Goal: Task Accomplishment & Management: Manage account settings

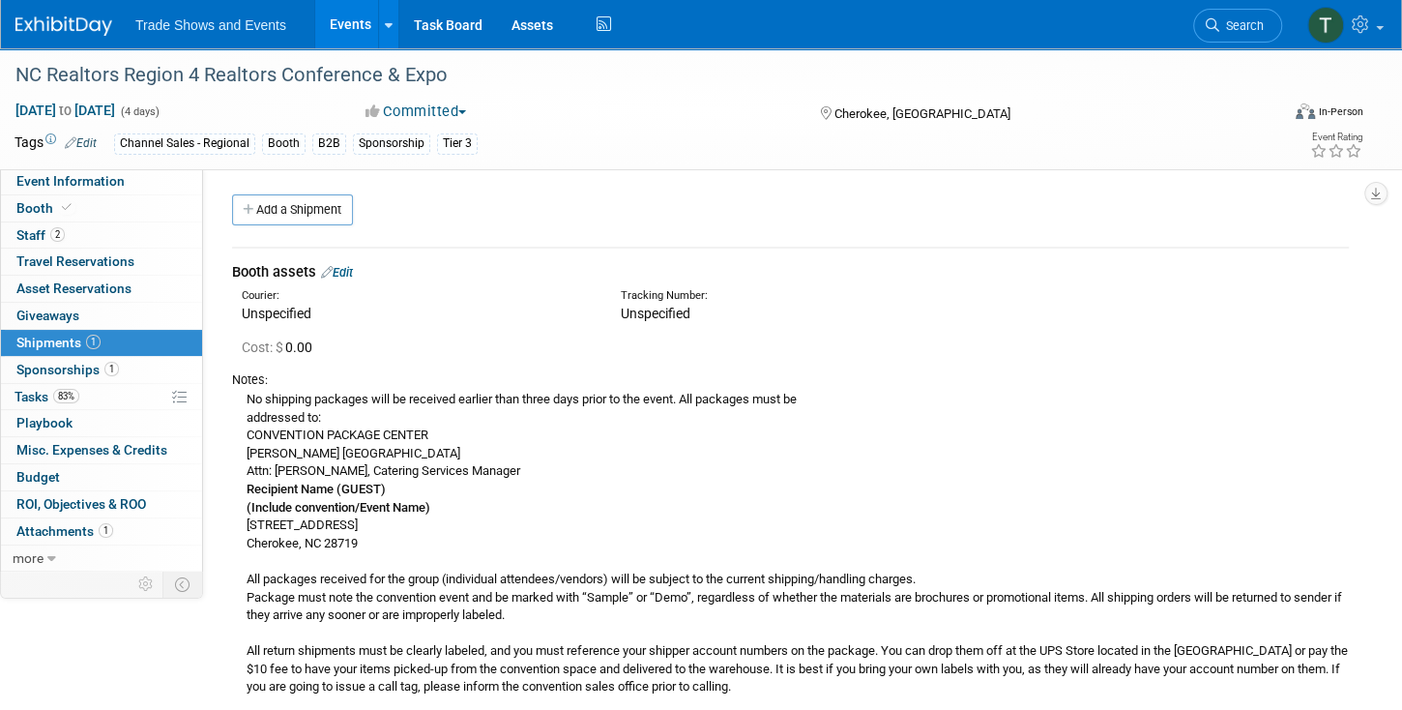
click at [341, 24] on link "Events" at bounding box center [350, 24] width 71 height 48
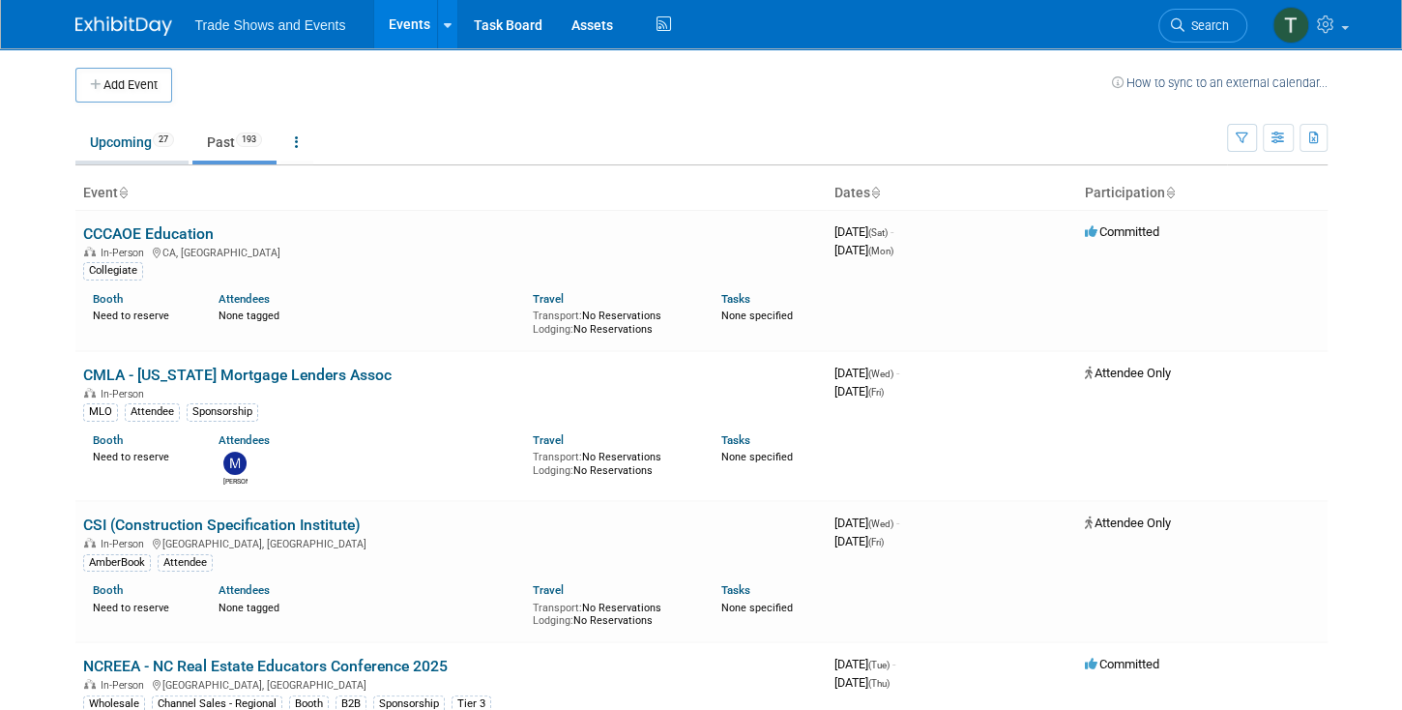
click at [131, 146] on link "Upcoming 27" at bounding box center [131, 142] width 113 height 37
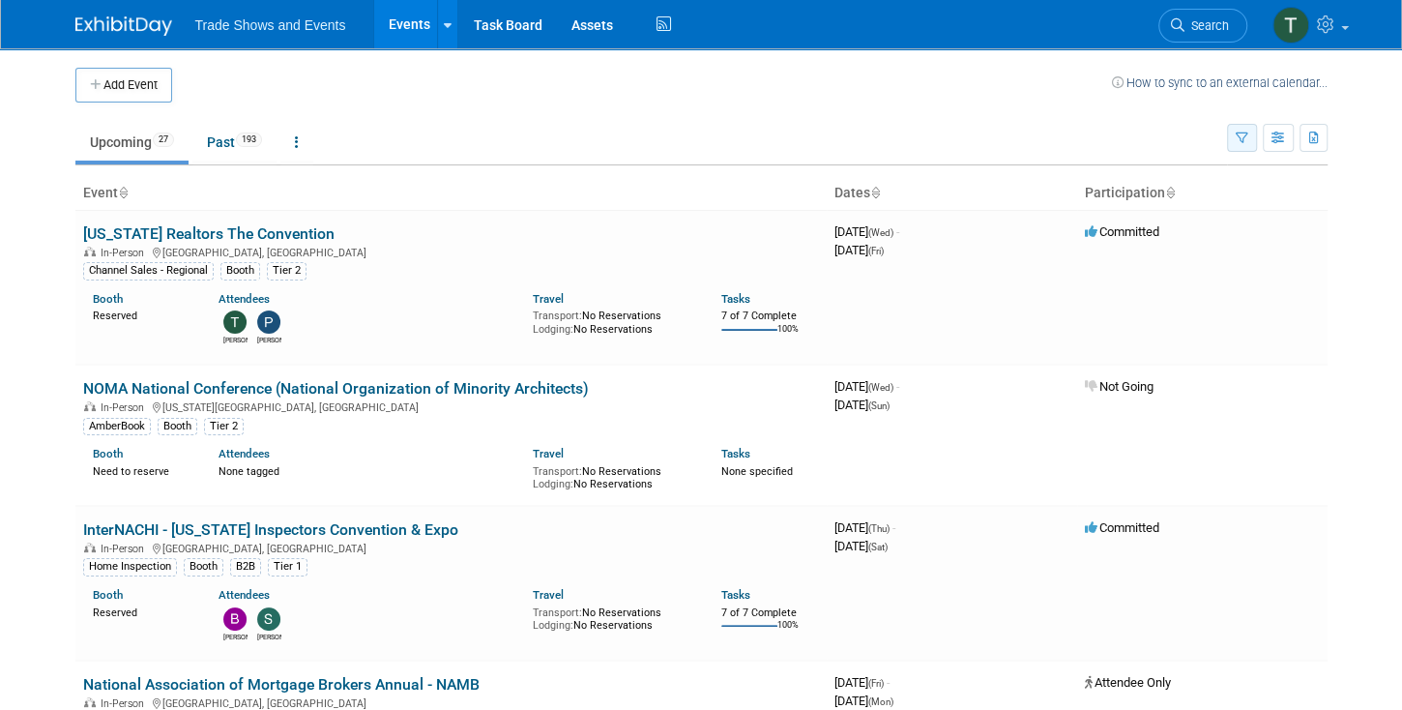
click at [1241, 128] on button "button" at bounding box center [1242, 138] width 30 height 28
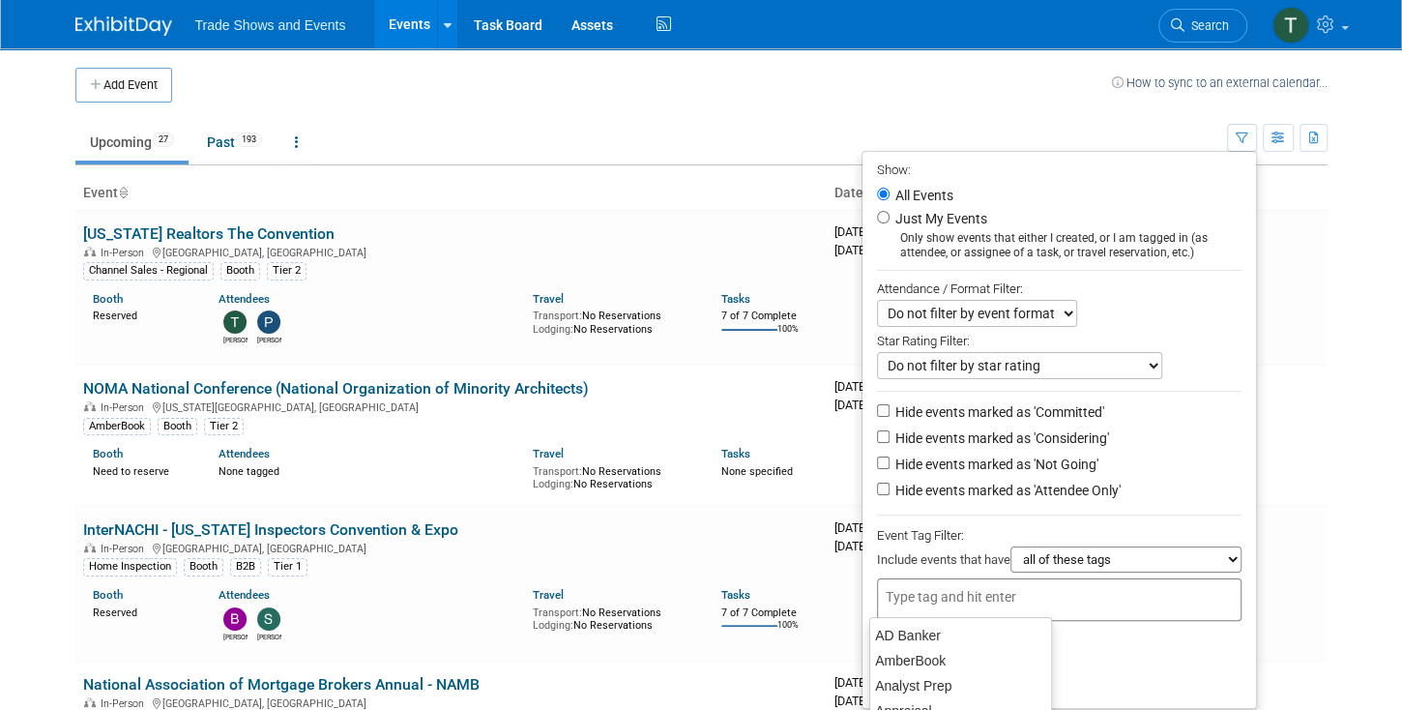
click at [950, 596] on input "text" at bounding box center [962, 596] width 155 height 19
click at [930, 636] on div "AD Banker" at bounding box center [960, 635] width 183 height 27
type input "AD Banker"
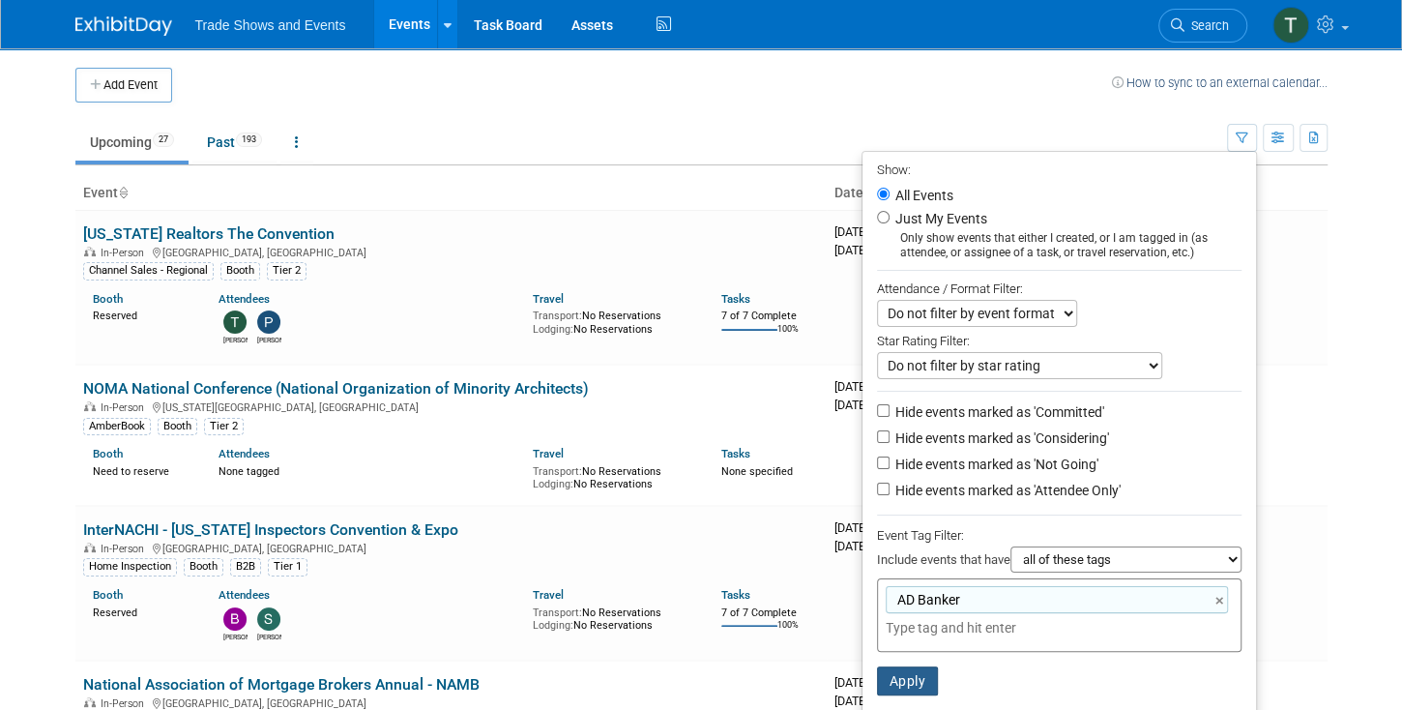
click at [914, 670] on button "Apply" at bounding box center [908, 680] width 62 height 29
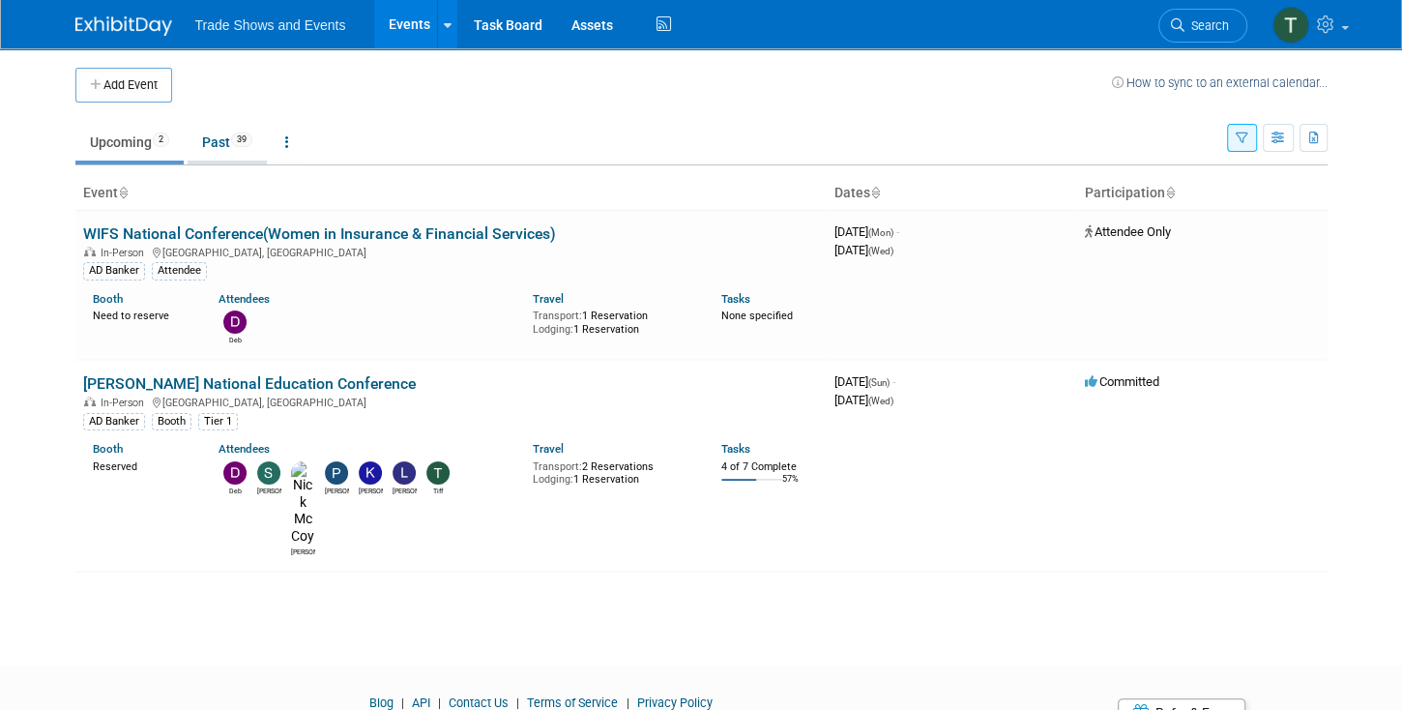
click at [220, 143] on link "Past 39" at bounding box center [227, 142] width 79 height 37
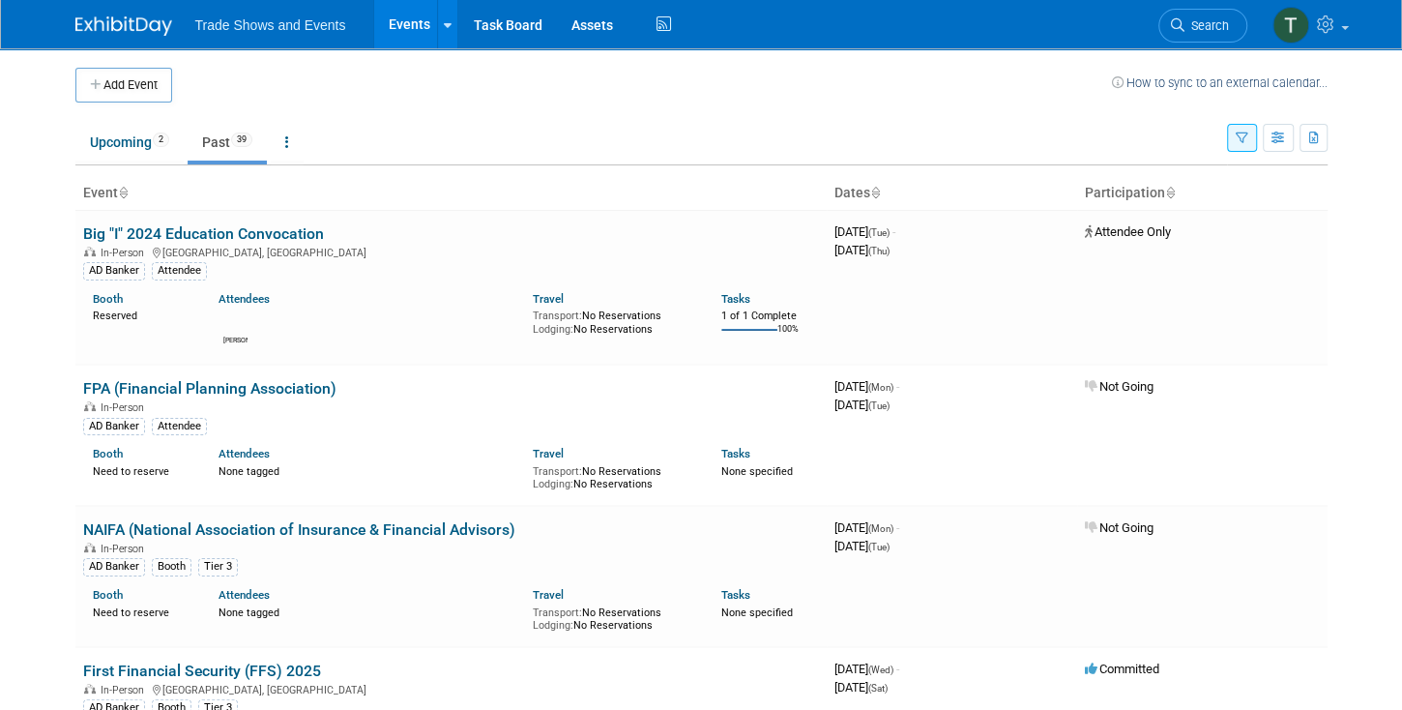
click at [1246, 136] on icon "button" at bounding box center [1241, 138] width 13 height 13
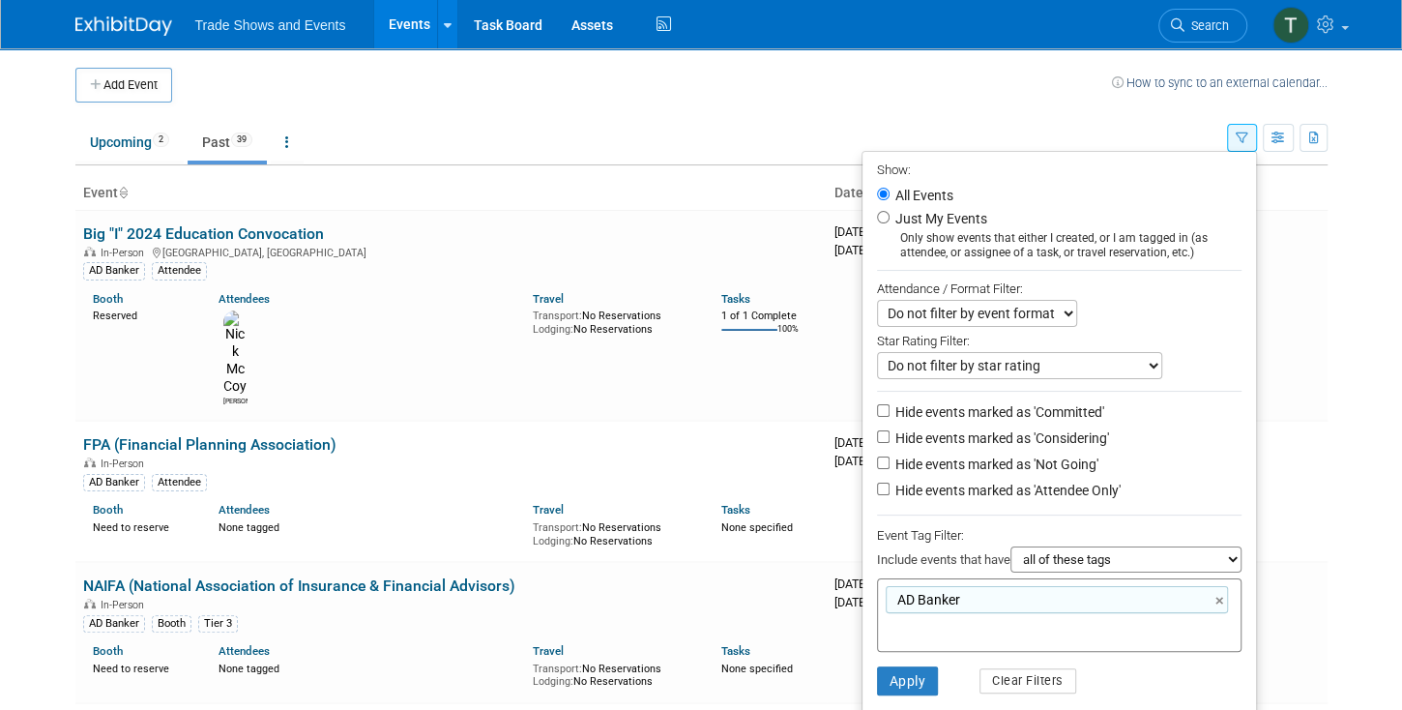
click at [1224, 594] on link "×" at bounding box center [1221, 601] width 13 height 22
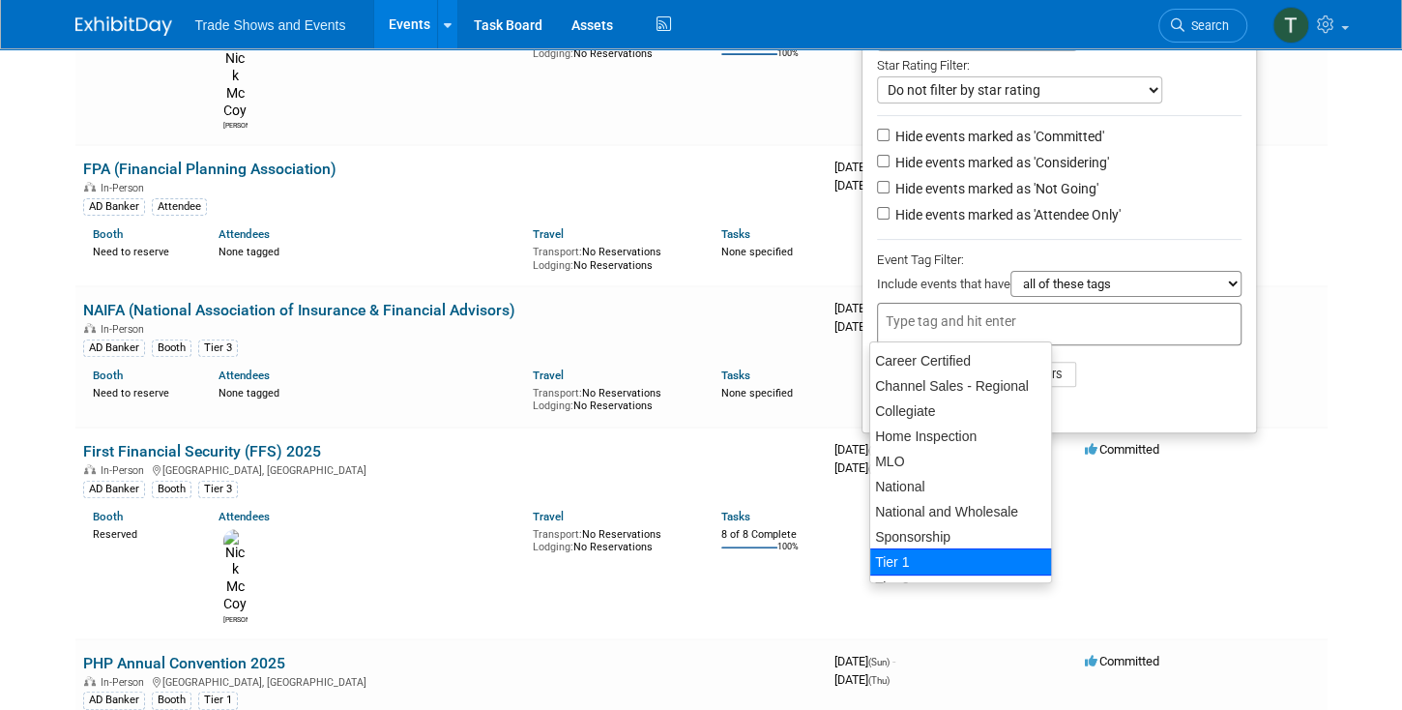
scroll to position [221, 0]
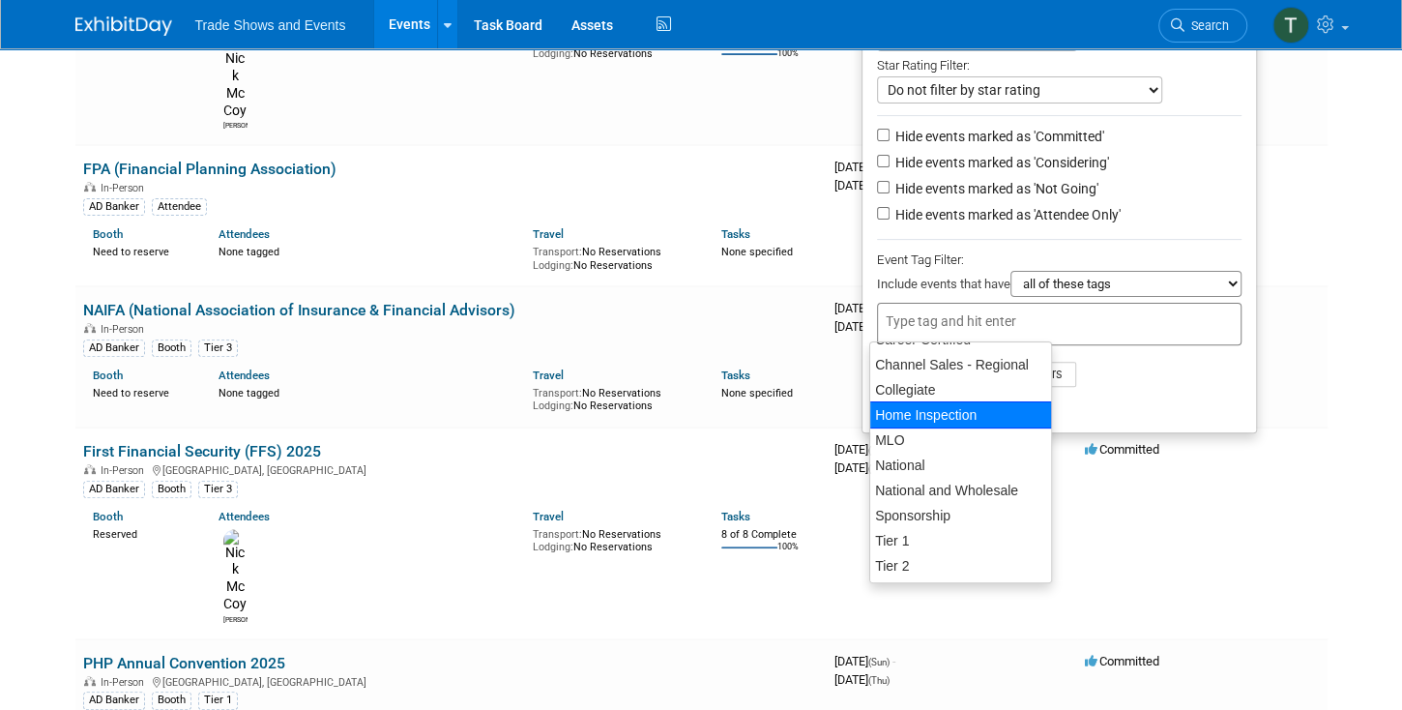
click at [936, 412] on div "Home Inspection" at bounding box center [960, 414] width 183 height 27
type input "Home Inspection"
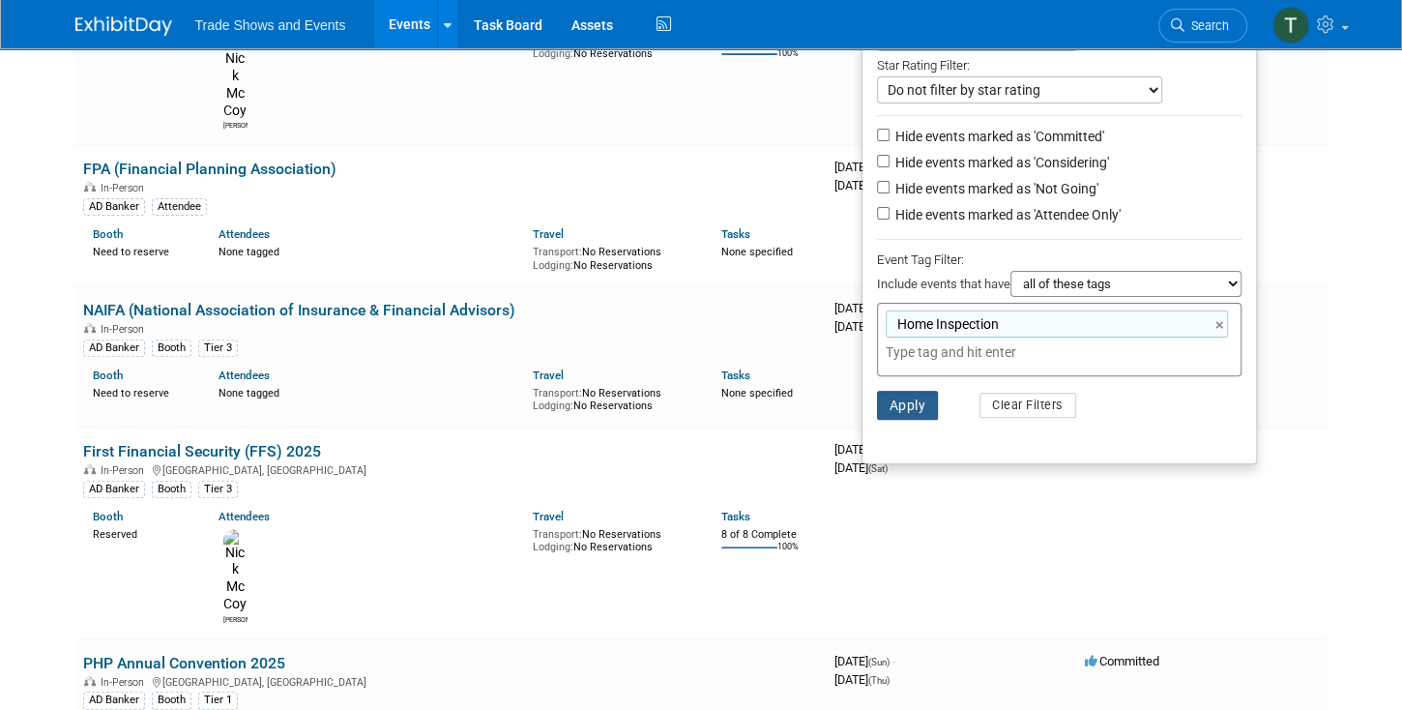
click at [890, 392] on button "Apply" at bounding box center [908, 405] width 62 height 29
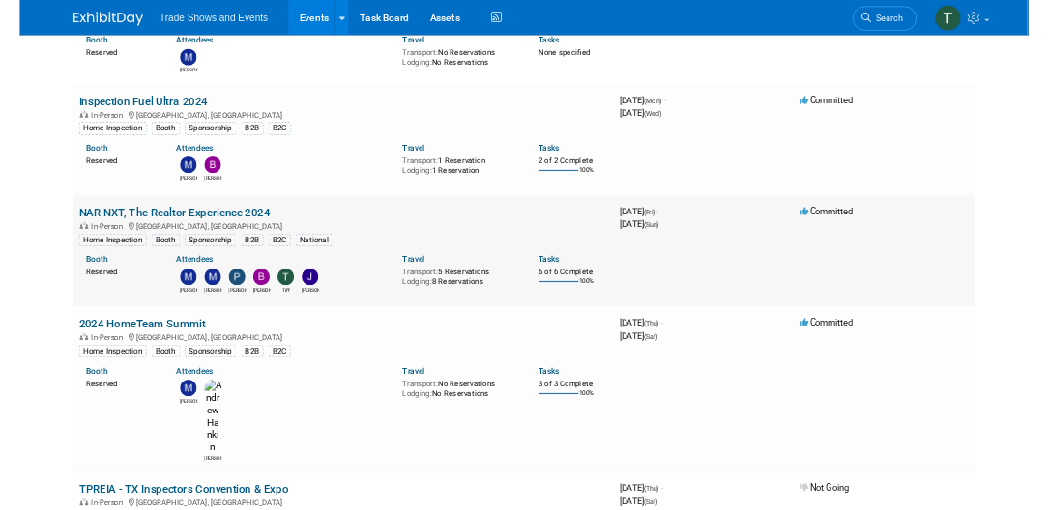
scroll to position [1325, 0]
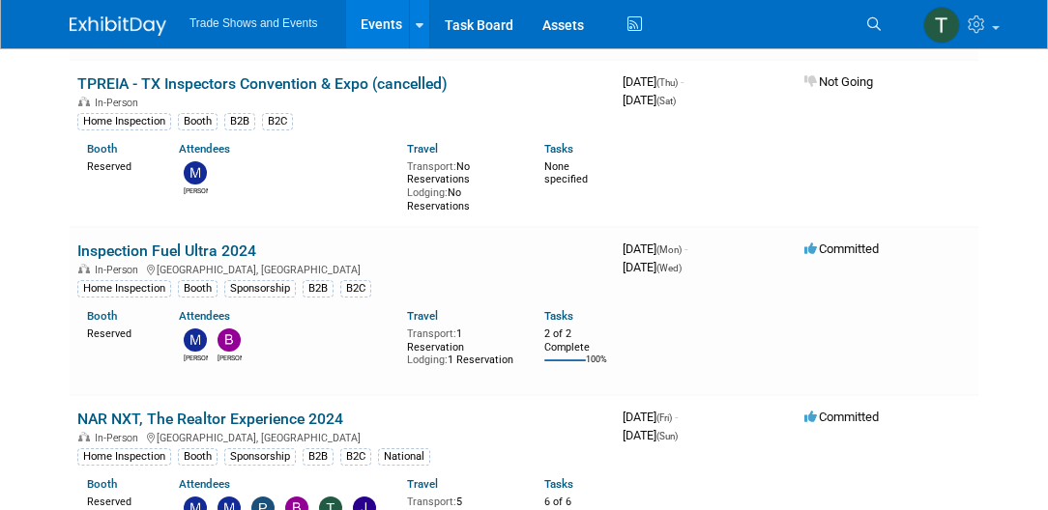
click at [384, 15] on link "Events" at bounding box center [381, 24] width 71 height 48
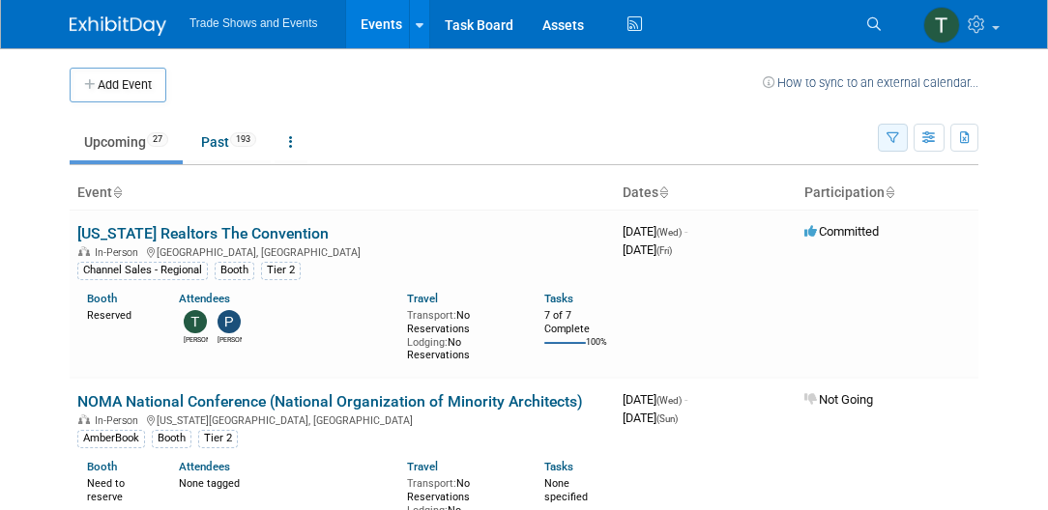
click at [895, 133] on icon "button" at bounding box center [892, 138] width 13 height 13
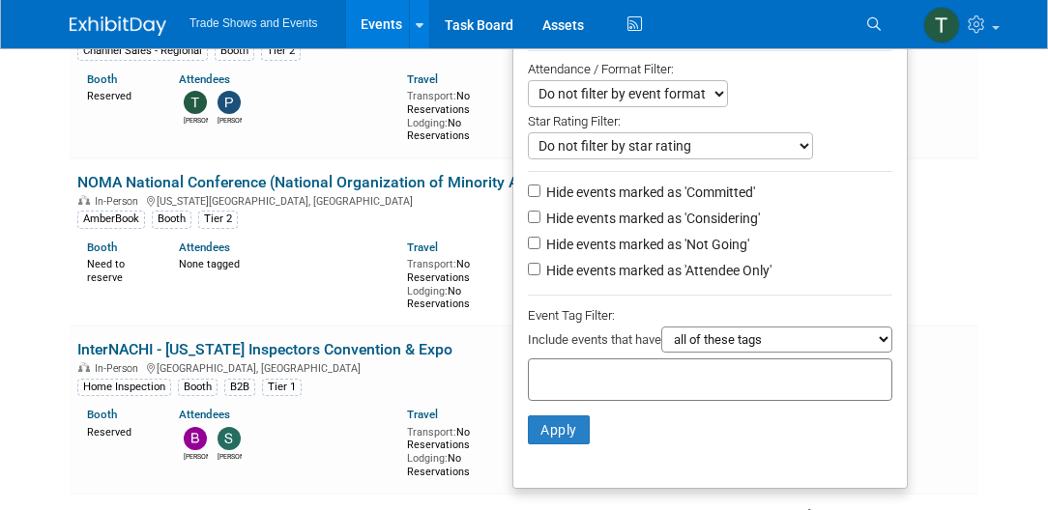
scroll to position [220, 0]
click at [587, 361] on div at bounding box center [710, 379] width 364 height 43
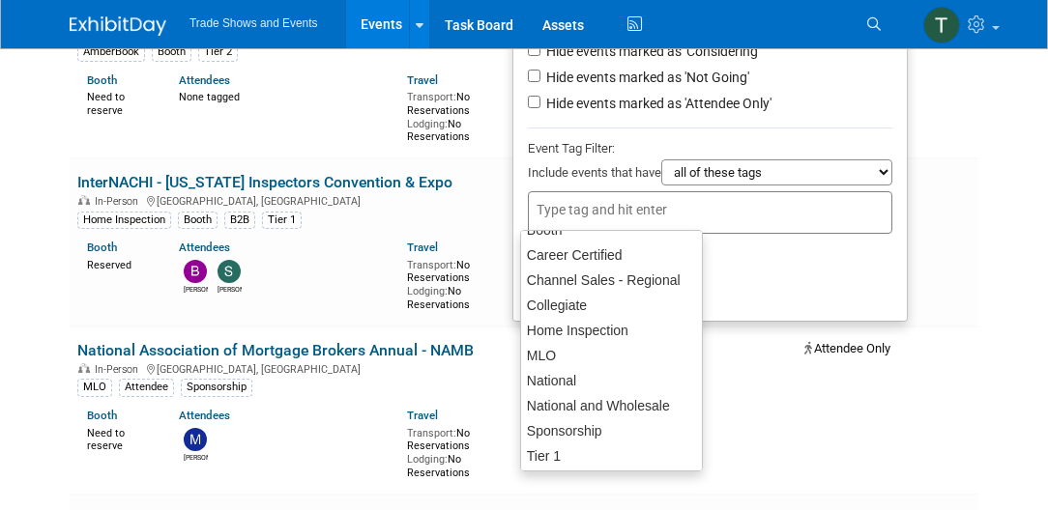
scroll to position [271, 0]
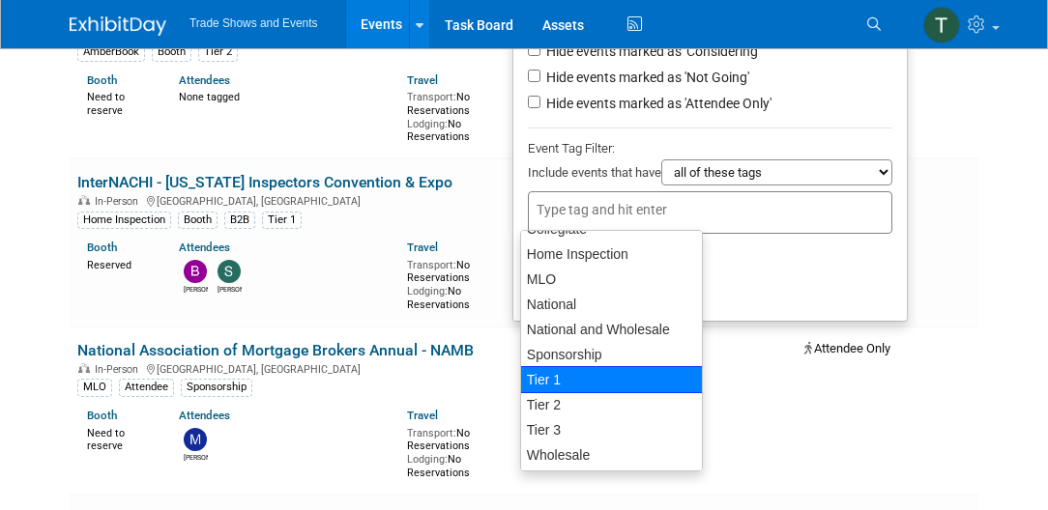
click at [550, 375] on div "Tier 1" at bounding box center [611, 379] width 183 height 27
type input "Tier 1"
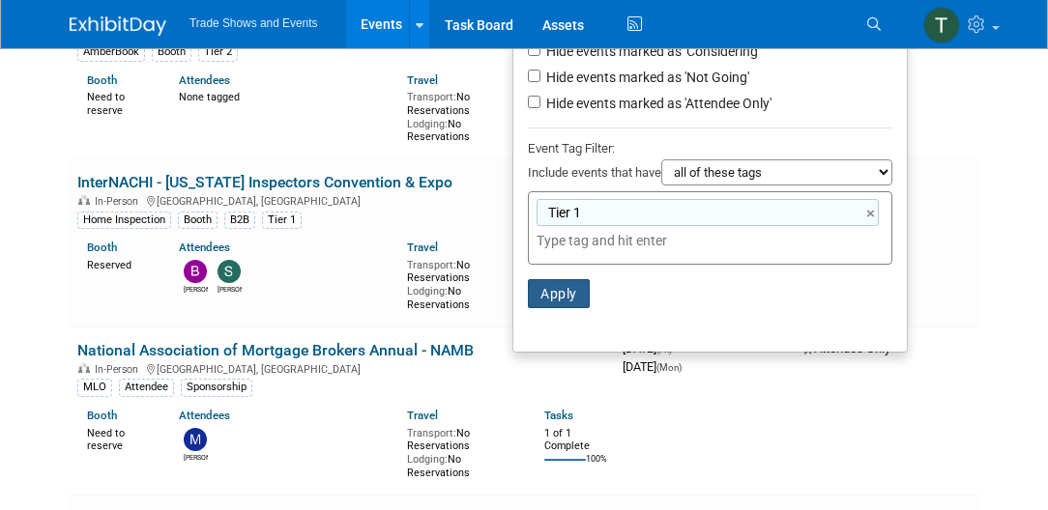
click at [546, 292] on button "Apply" at bounding box center [559, 293] width 62 height 29
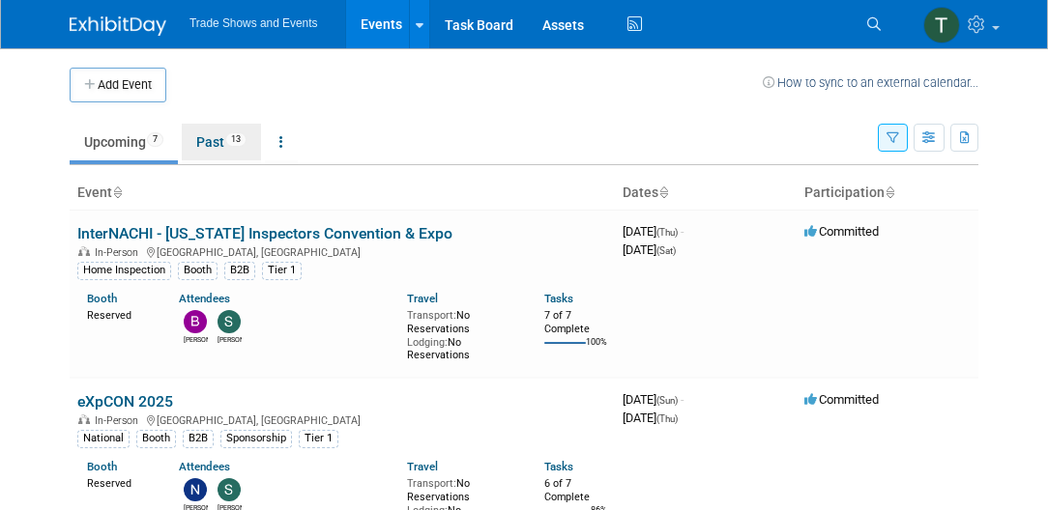
drag, startPoint x: 216, startPoint y: 148, endPoint x: 229, endPoint y: 152, distance: 14.1
click at [216, 148] on link "Past 13" at bounding box center [221, 142] width 79 height 37
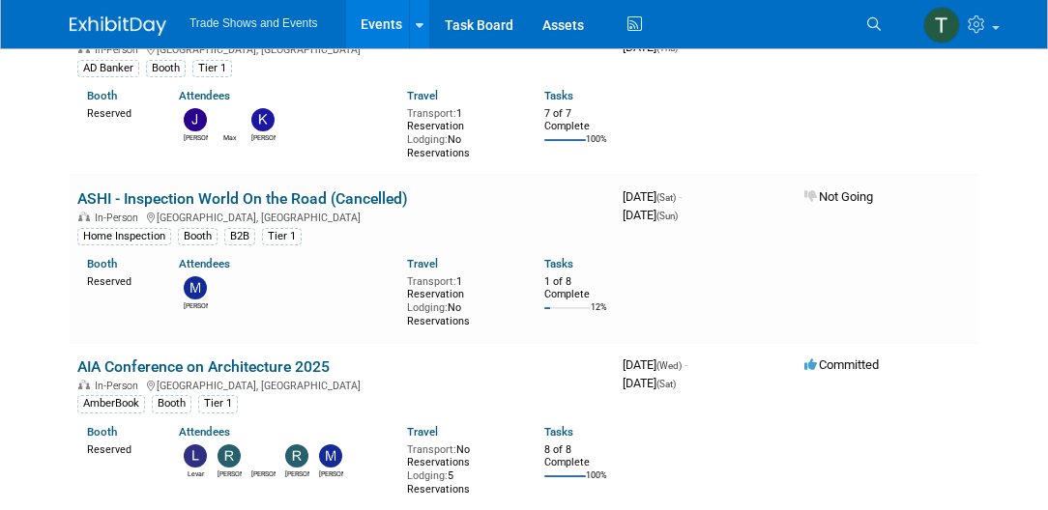
scroll to position [1378, 0]
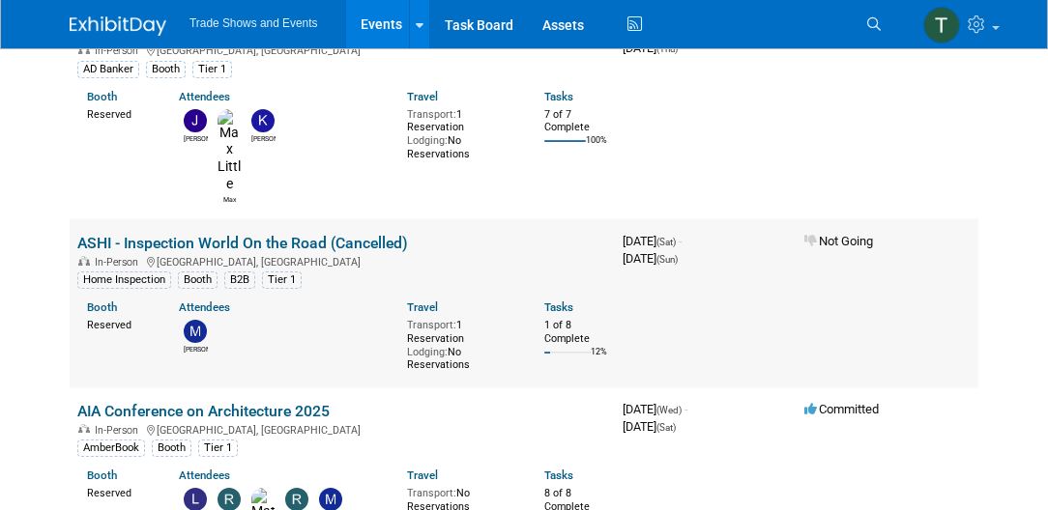
click at [369, 234] on link "ASHI - Inspection World On the Road (Cancelled)" at bounding box center [242, 243] width 331 height 18
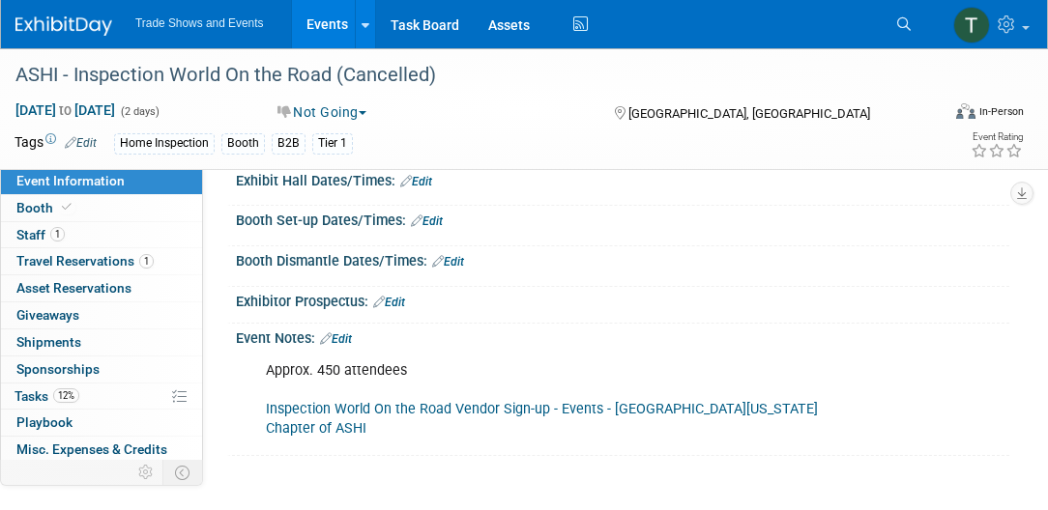
scroll to position [220, 0]
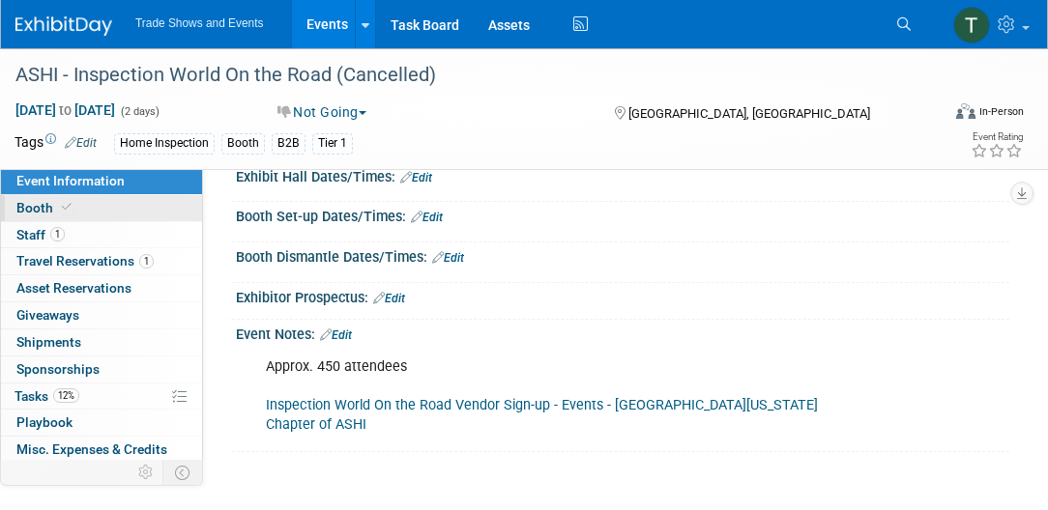
click at [77, 202] on link "Booth" at bounding box center [101, 208] width 201 height 26
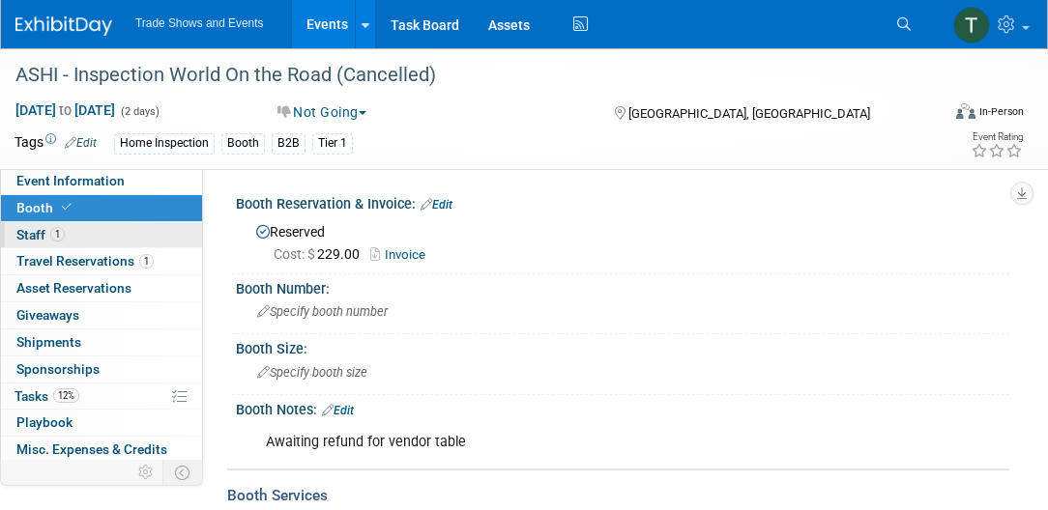
click at [73, 231] on link "1 Staff 1" at bounding box center [101, 235] width 201 height 26
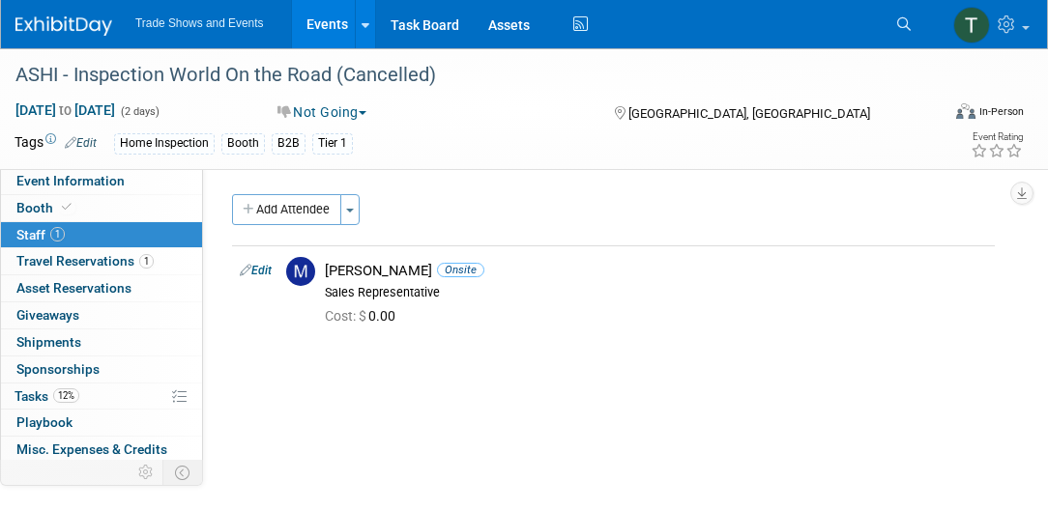
click at [328, 29] on link "Events" at bounding box center [327, 24] width 71 height 48
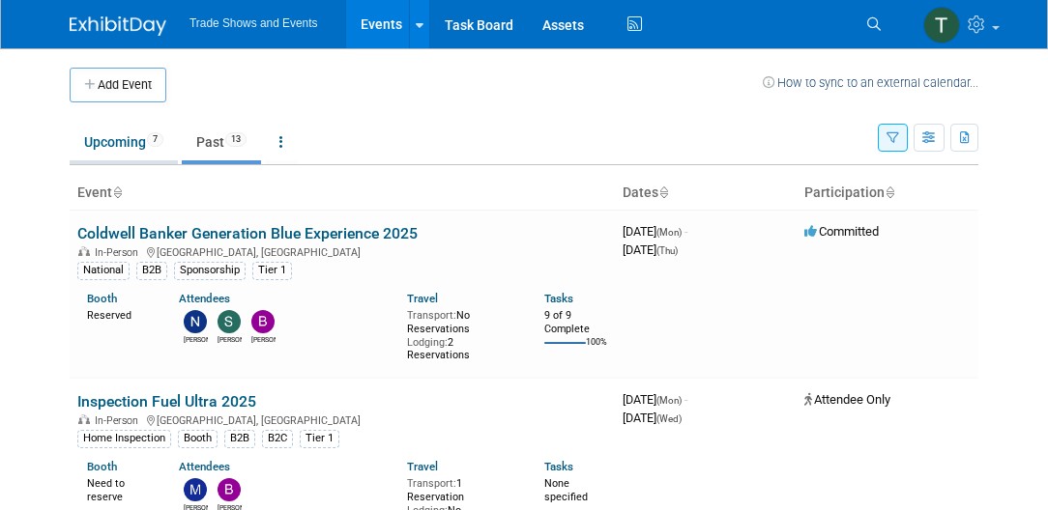
click at [136, 145] on link "Upcoming 7" at bounding box center [124, 142] width 108 height 37
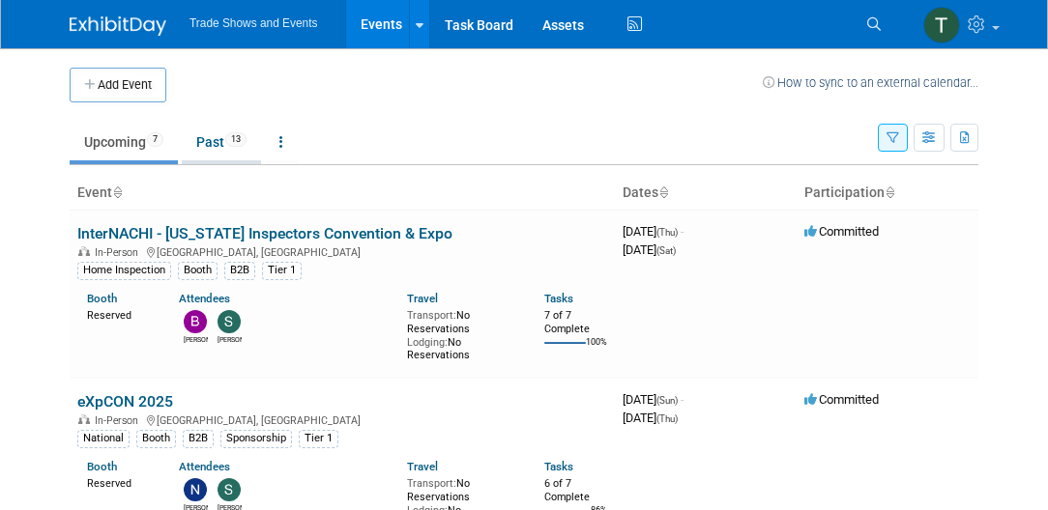
click at [207, 138] on link "Past 13" at bounding box center [221, 142] width 79 height 37
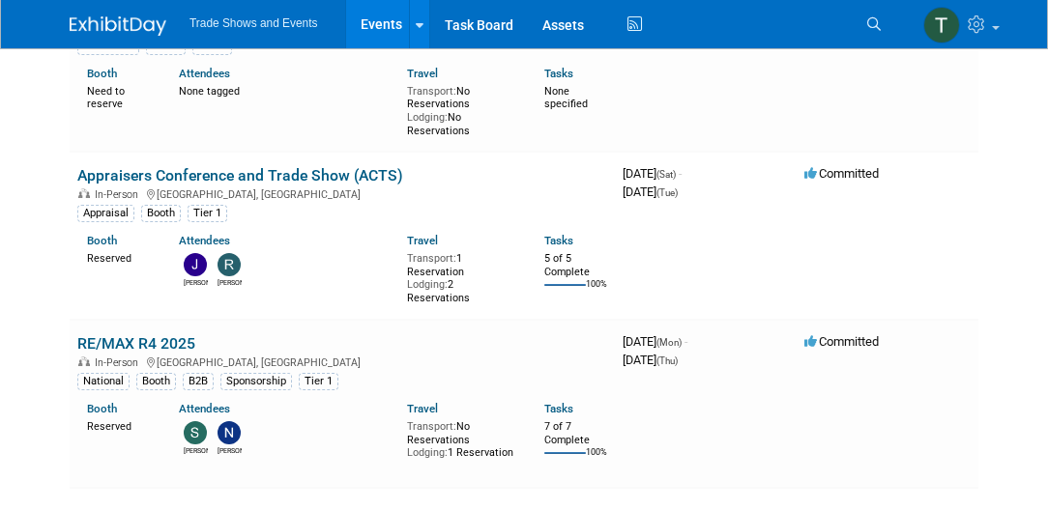
scroll to position [2044, 0]
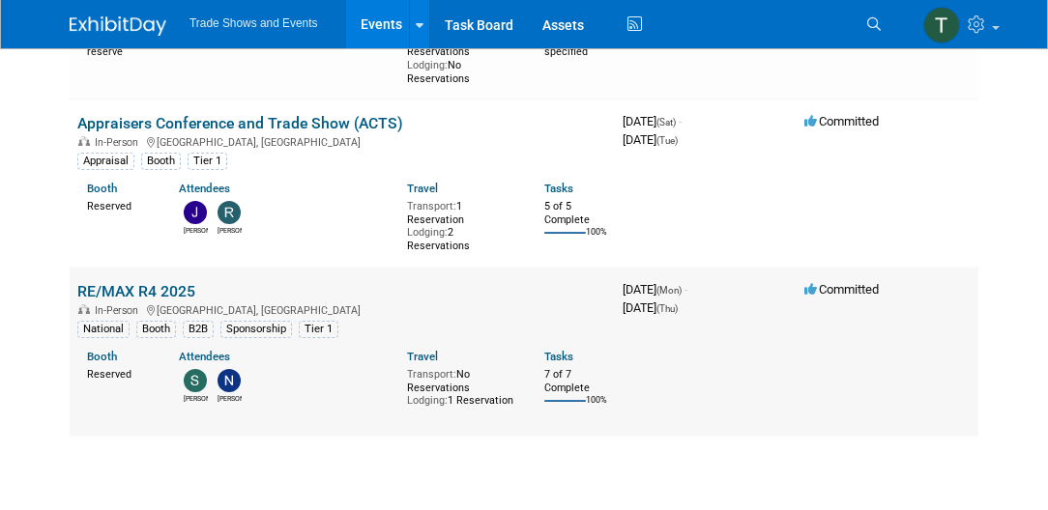
click at [179, 282] on link "RE/MAX R4 2025" at bounding box center [136, 291] width 118 height 18
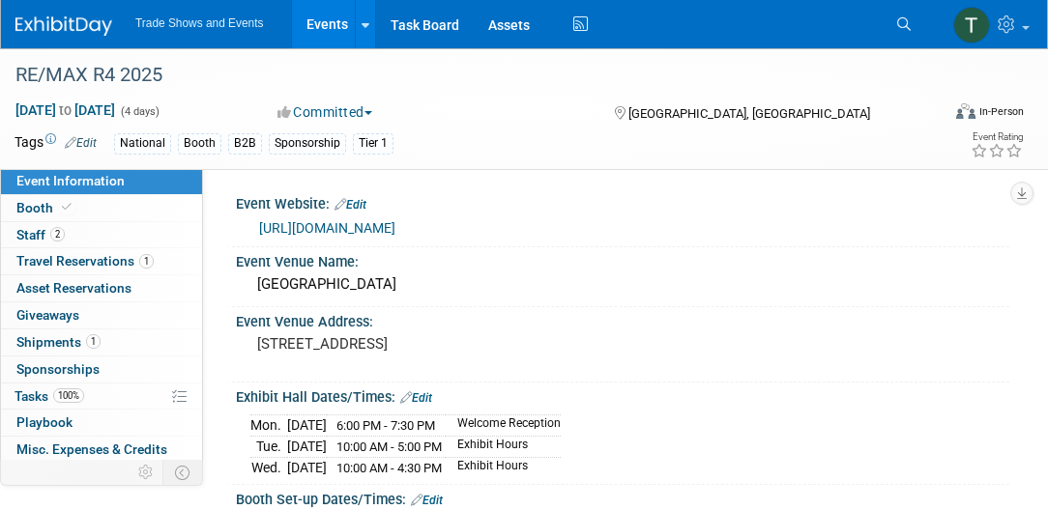
click at [319, 227] on link "https://www.remaxevents.com/event/2025R4/home?RefId=RE%2FMAX%20News%20Summary%2…" at bounding box center [327, 227] width 136 height 15
click at [897, 18] on icon at bounding box center [904, 24] width 14 height 14
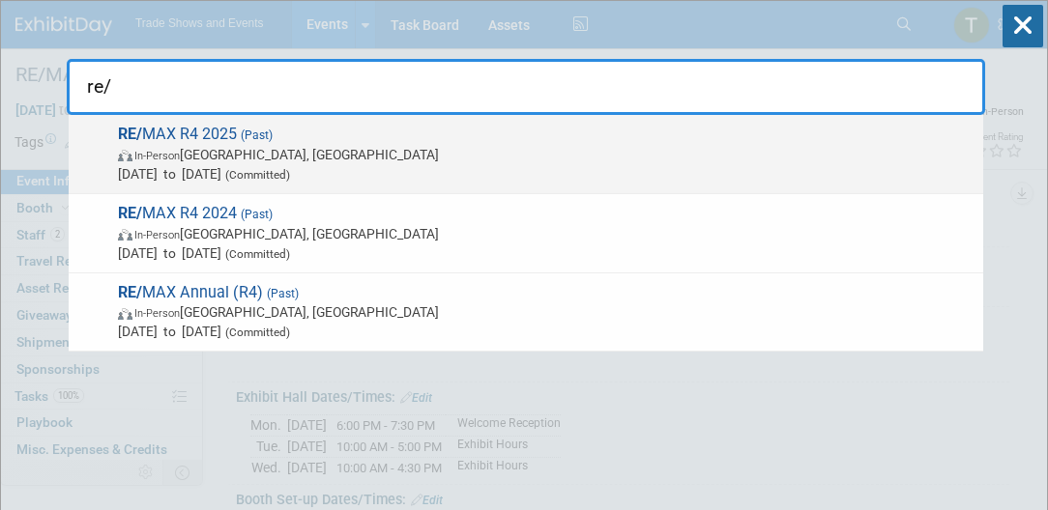
type input "re/"
click at [192, 129] on span "RE/ MAX R4 2025 (Past) In-Person Las Vegas, NV Feb 24, 2025 to Feb 27, 2025 (Co…" at bounding box center [542, 154] width 861 height 59
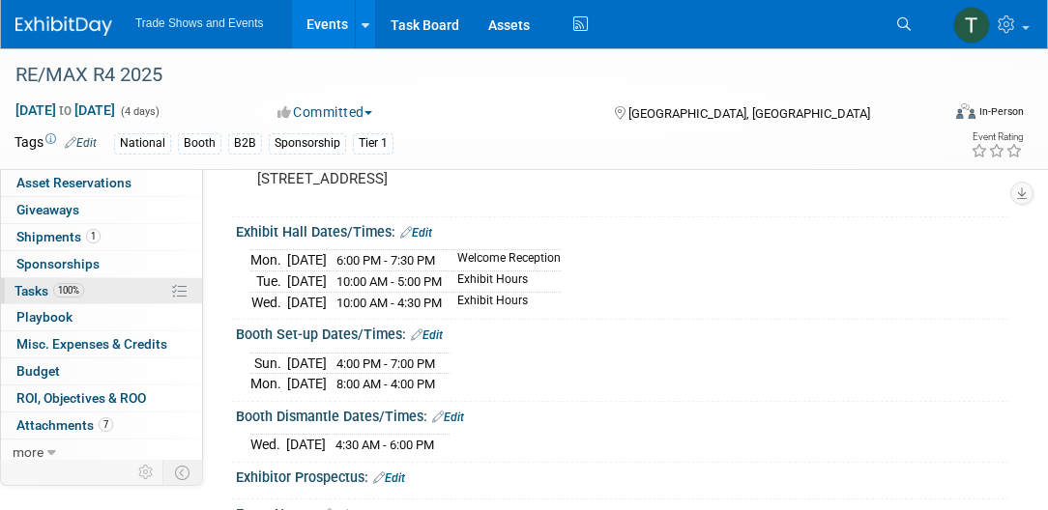
scroll to position [331, 0]
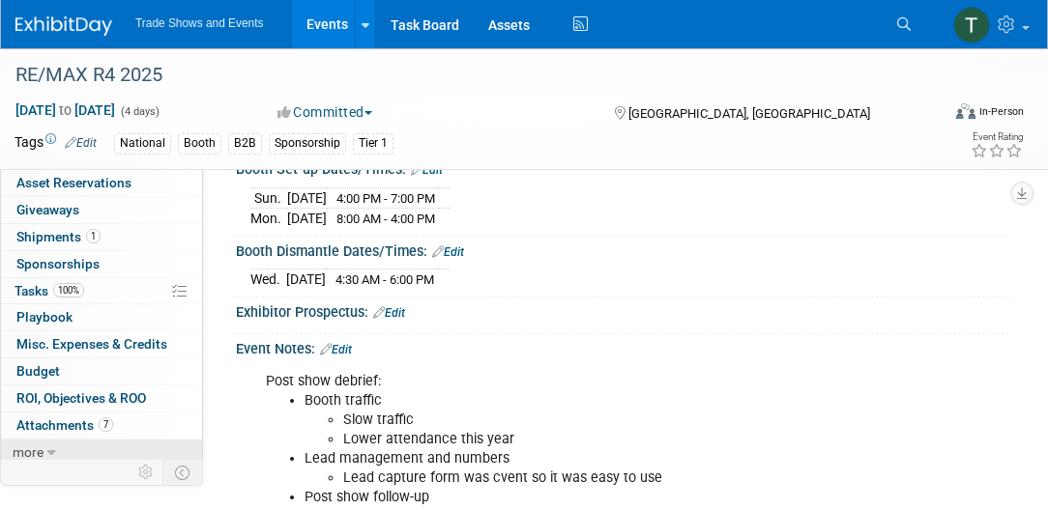
click at [32, 450] on span "more" at bounding box center [28, 452] width 31 height 15
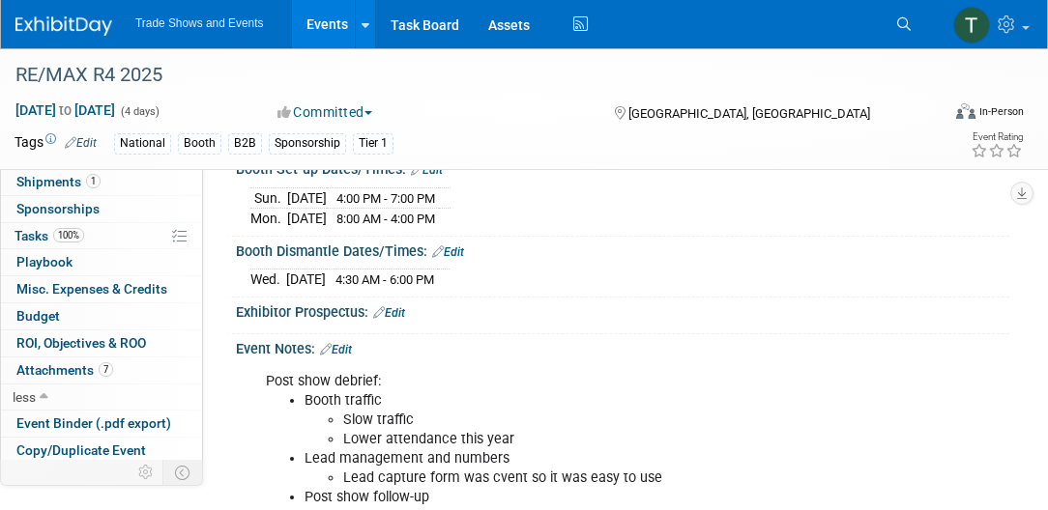
scroll to position [237, 0]
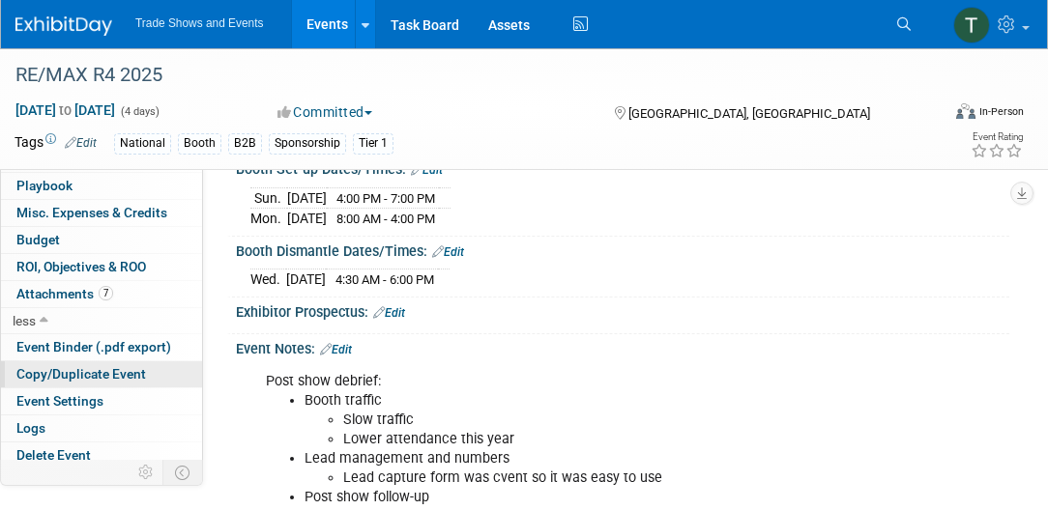
click at [103, 366] on span "Copy/Duplicate Event" at bounding box center [81, 373] width 130 height 15
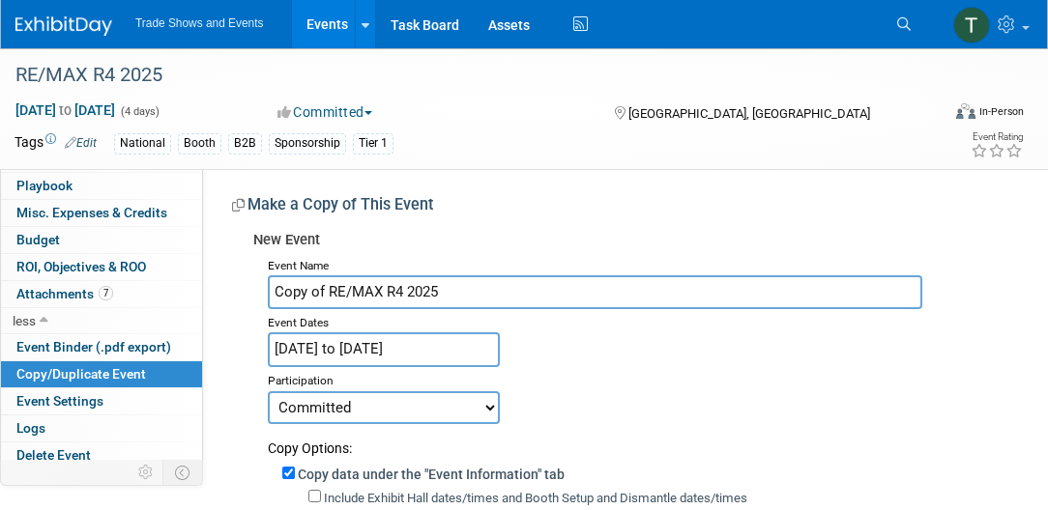
drag, startPoint x: 331, startPoint y: 288, endPoint x: 226, endPoint y: 290, distance: 104.4
click at [422, 290] on input "RE/MAX R4 2025" at bounding box center [595, 293] width 654 height 34
type input "RE/MAX R4 2026"
click at [408, 342] on input "Feb 24, 2025 to Feb 27, 2025" at bounding box center [384, 350] width 232 height 34
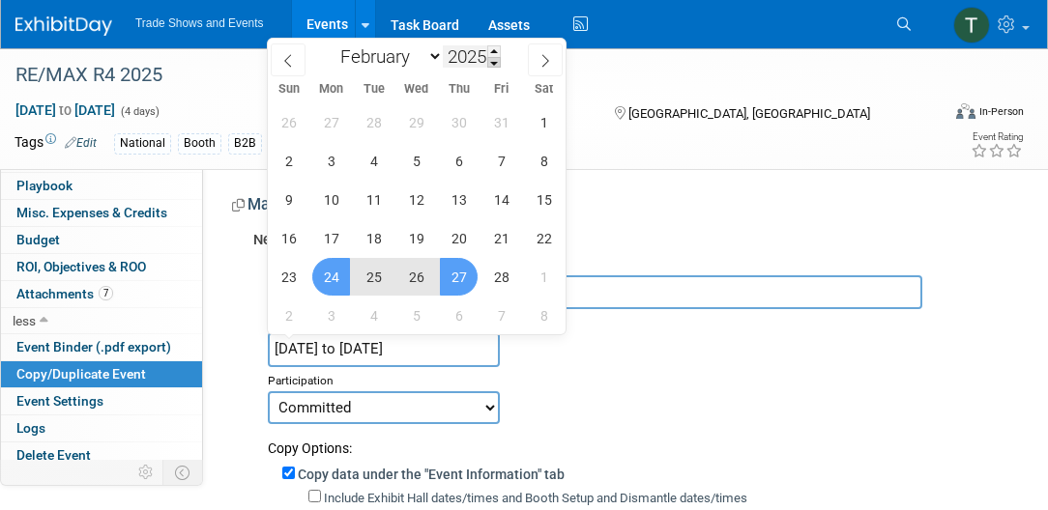
click at [493, 58] on span at bounding box center [494, 63] width 14 height 12
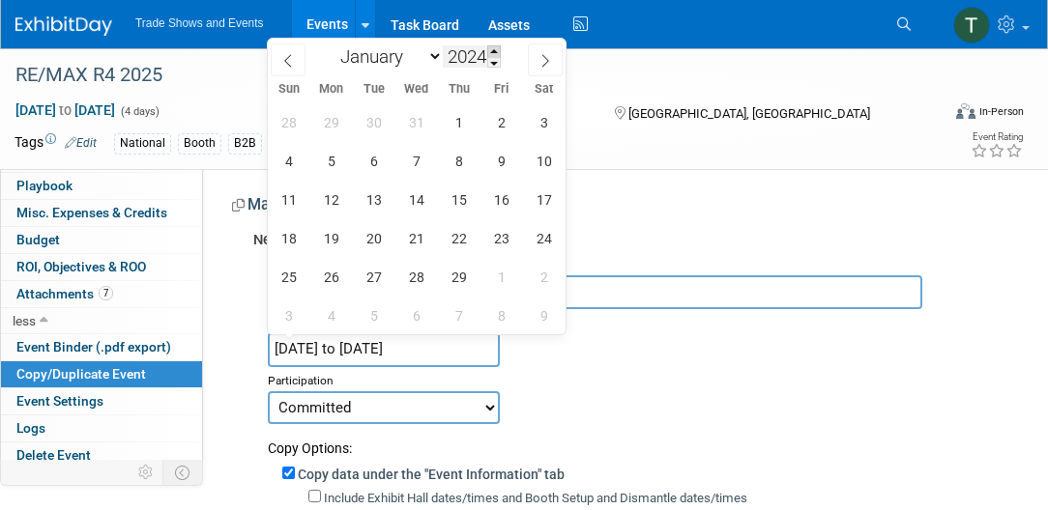
click at [496, 50] on span at bounding box center [494, 51] width 14 height 12
type input "2026"
click at [331, 234] on span "23" at bounding box center [331, 238] width 38 height 38
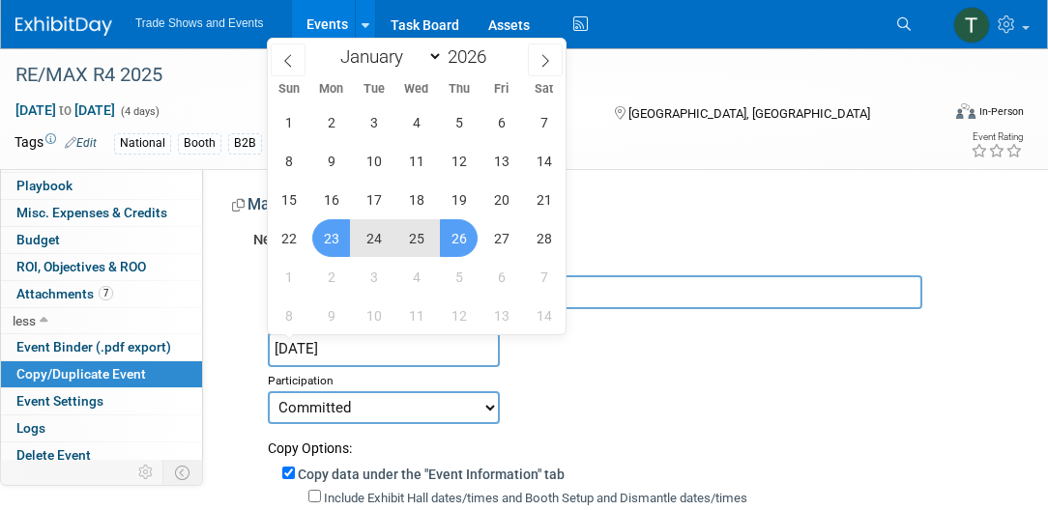
click at [458, 238] on span "26" at bounding box center [459, 238] width 38 height 38
type input "Feb 23, 2026 to Feb 26, 2026"
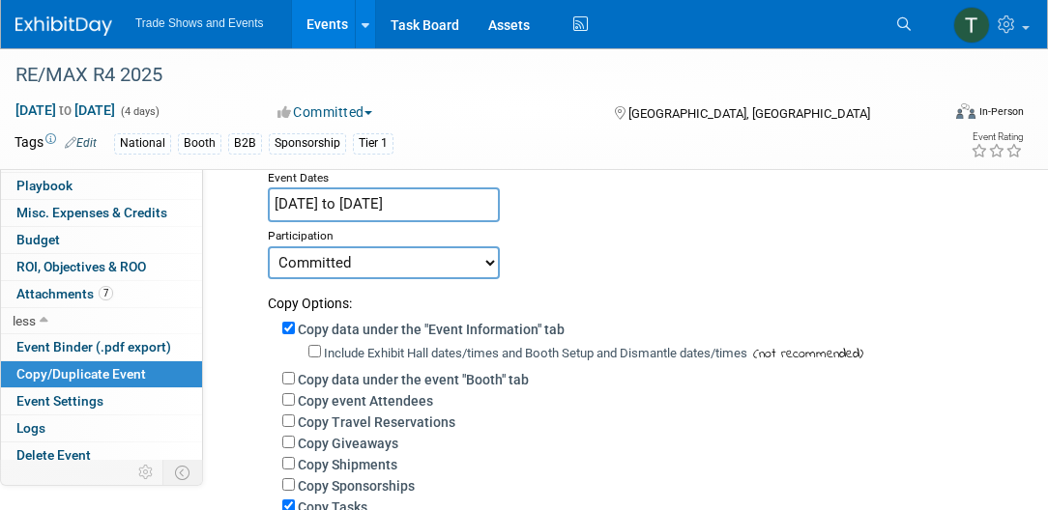
scroll to position [165, 0]
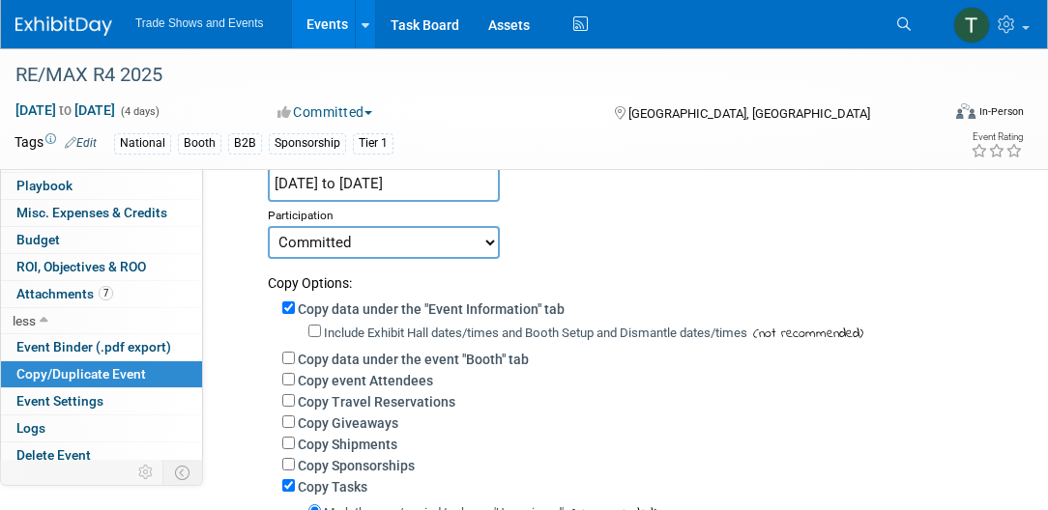
click at [450, 239] on select "Committed Considering Not Going Attendee Only" at bounding box center [384, 242] width 232 height 33
select select "2"
click at [268, 226] on select "Committed Considering Not Going Attendee Only" at bounding box center [384, 242] width 232 height 33
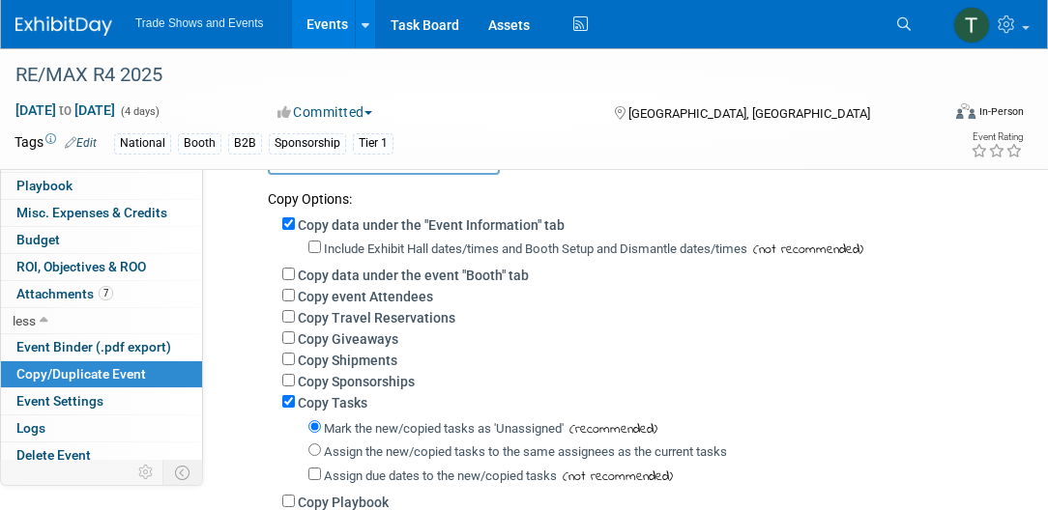
scroll to position [276, 0]
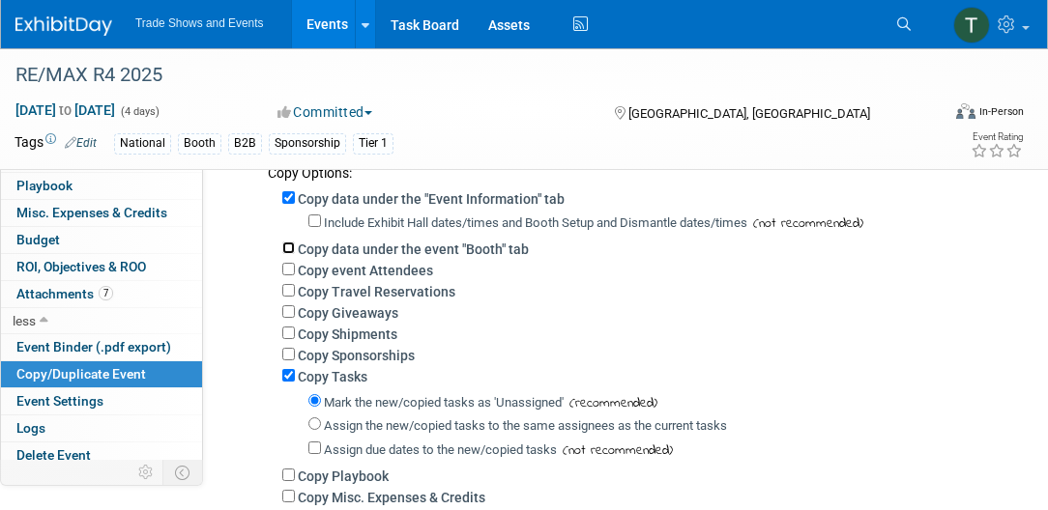
click at [288, 246] on input "Copy data under the event "Booth" tab" at bounding box center [288, 248] width 13 height 13
checkbox input "true"
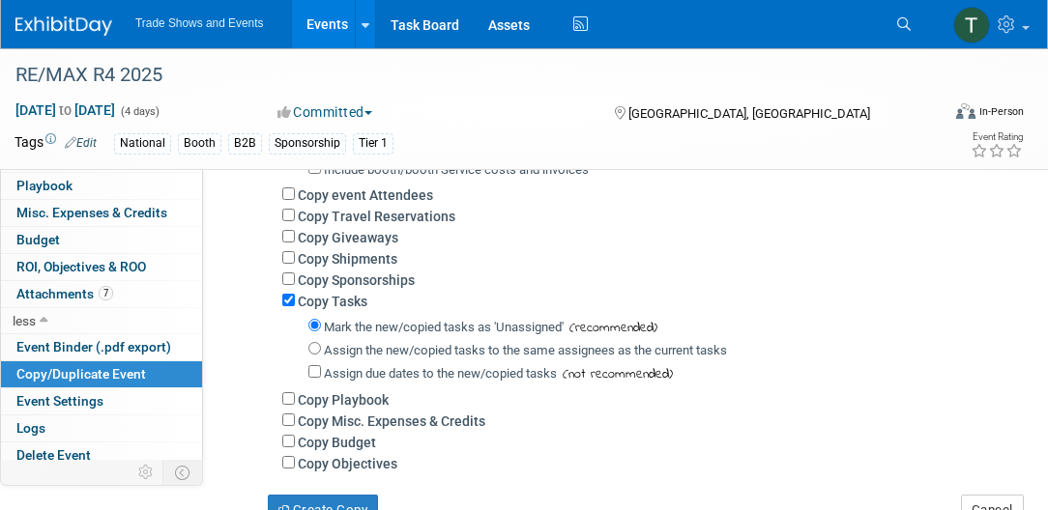
scroll to position [387, 0]
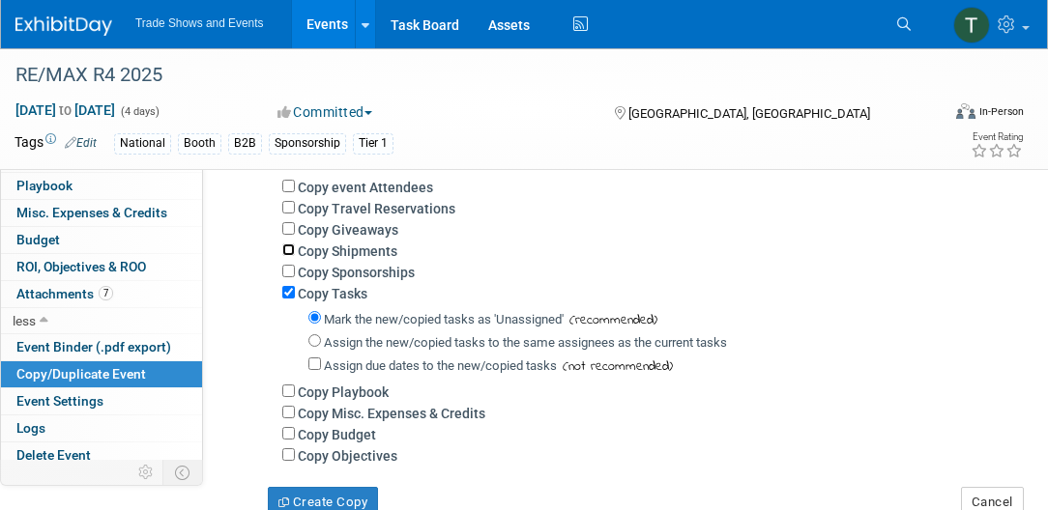
click at [290, 249] on input "Copy Shipments" at bounding box center [288, 250] width 13 height 13
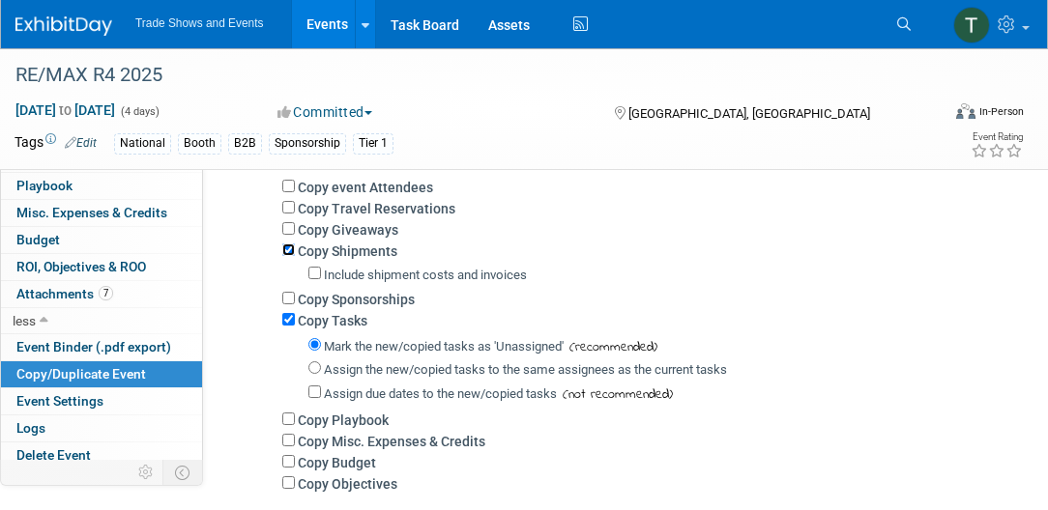
click at [290, 249] on input "Copy Shipments" at bounding box center [288, 250] width 13 height 13
checkbox input "false"
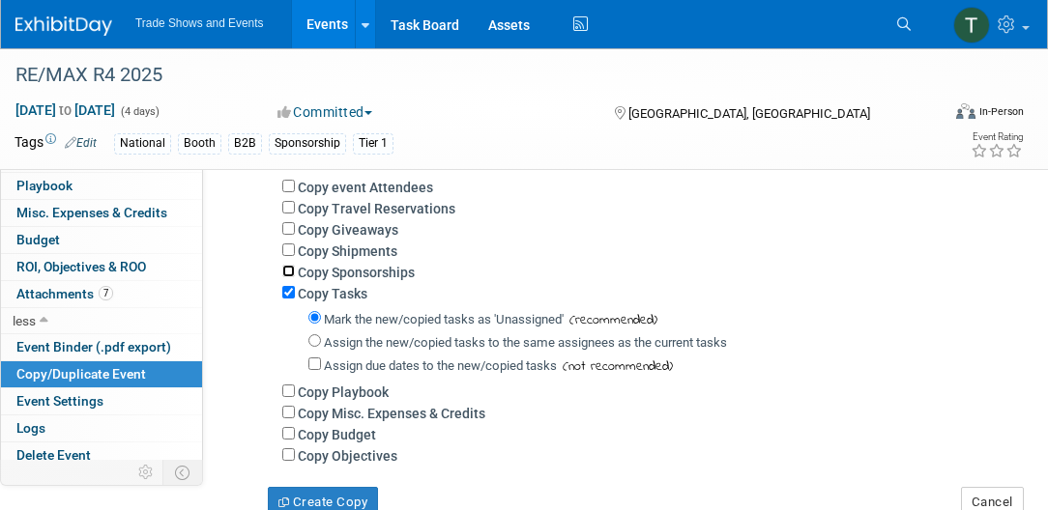
click at [286, 267] on input "Copy Sponsorships" at bounding box center [288, 271] width 13 height 13
checkbox input "true"
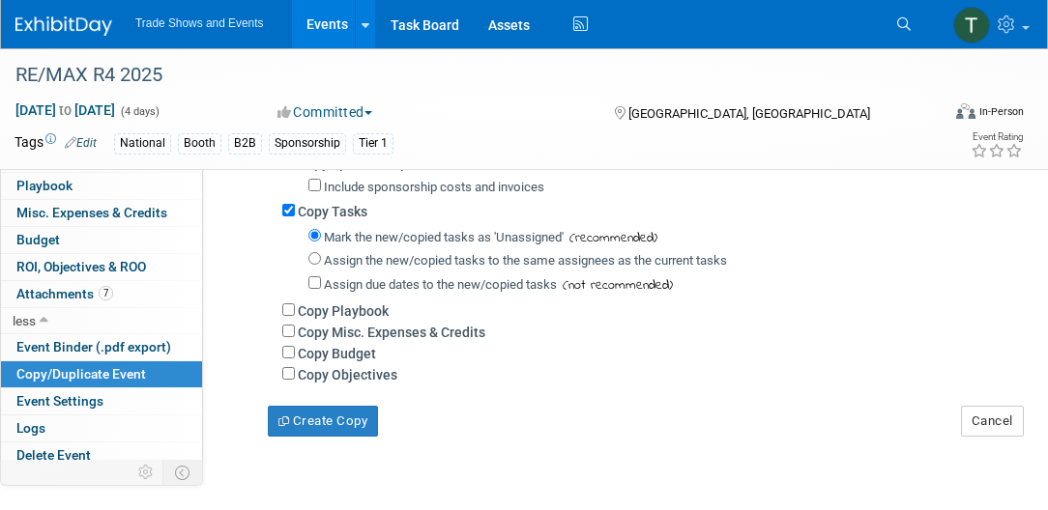
scroll to position [497, 0]
click at [318, 255] on input "Assign the new/copied tasks to the same assignees as the current tasks" at bounding box center [314, 257] width 13 height 13
radio input "true"
click at [317, 280] on input "Assign due dates to the new/copied tasks" at bounding box center [314, 282] width 13 height 13
checkbox input "true"
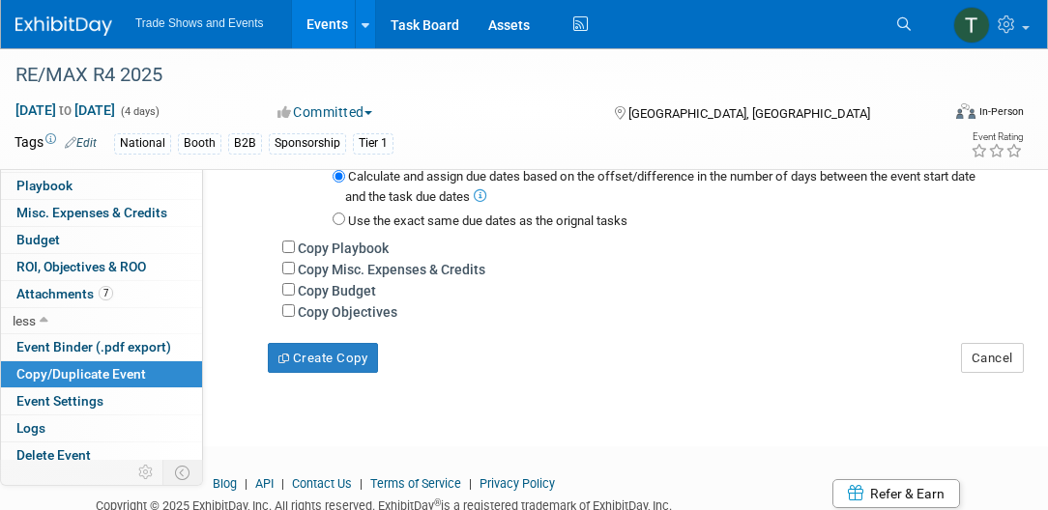
scroll to position [662, 0]
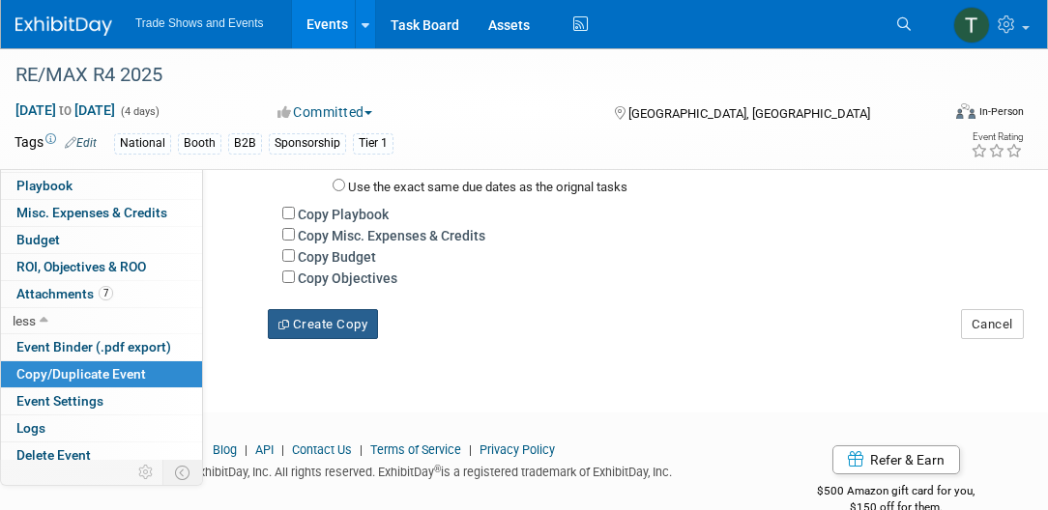
click at [337, 317] on button "Create Copy" at bounding box center [323, 324] width 110 height 31
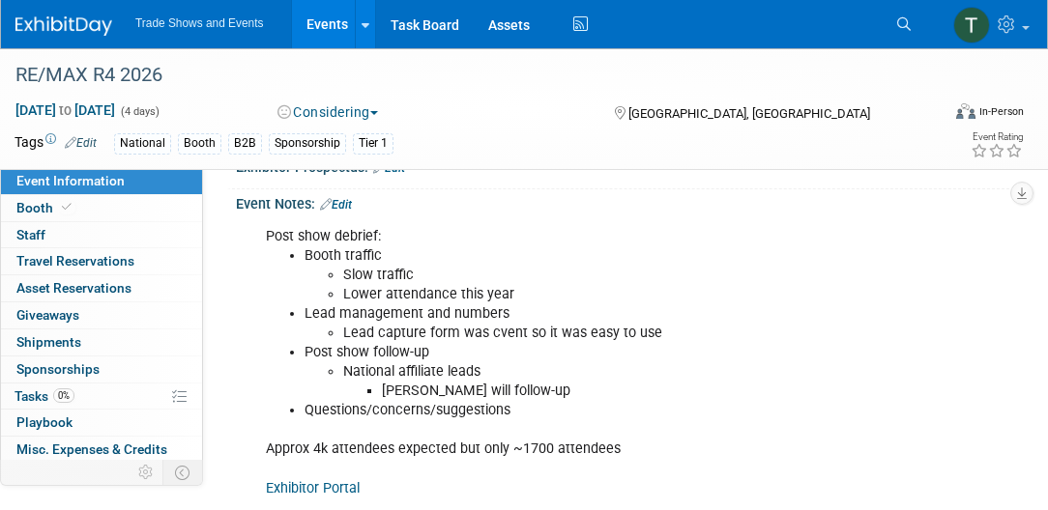
scroll to position [331, 0]
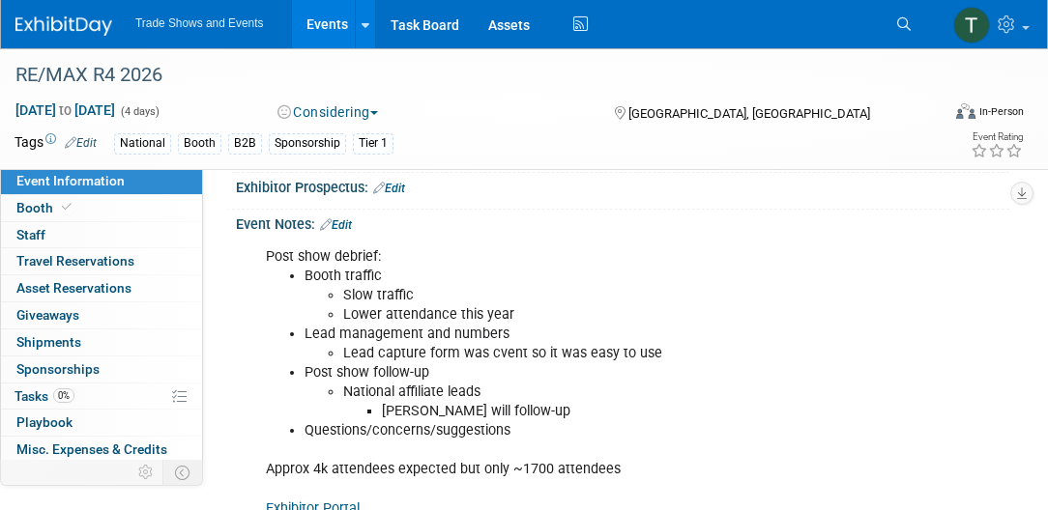
click at [344, 220] on link "Edit" at bounding box center [336, 225] width 32 height 14
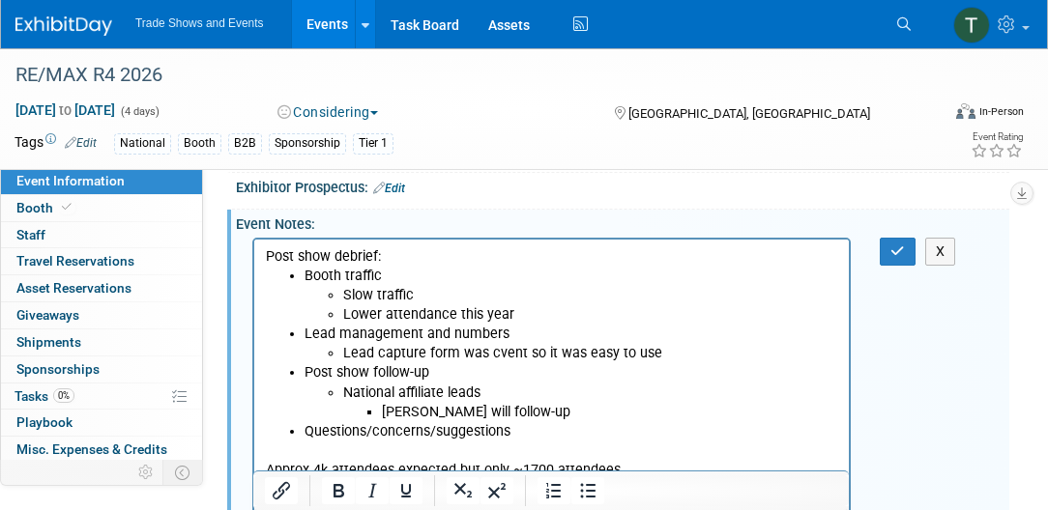
scroll to position [0, 0]
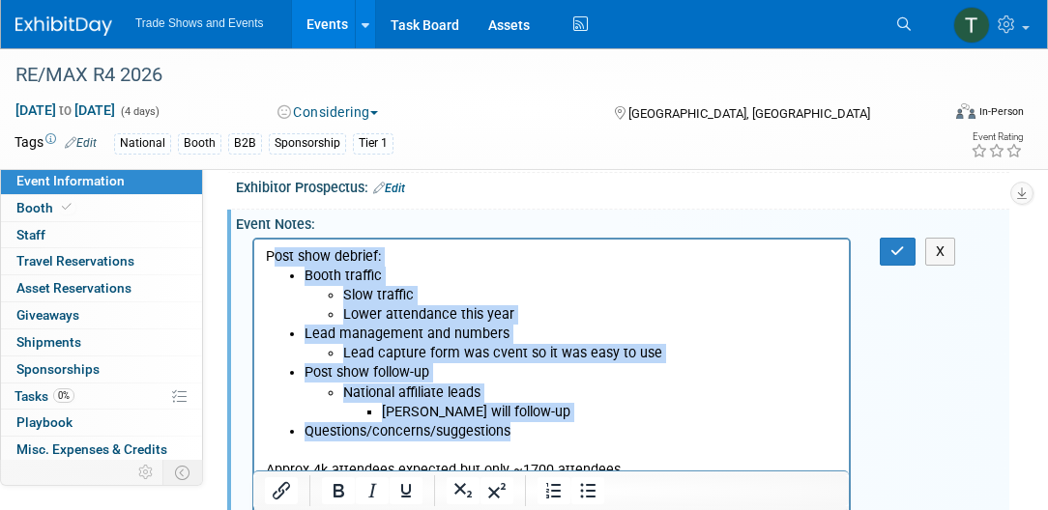
drag, startPoint x: 272, startPoint y: 257, endPoint x: 569, endPoint y: 430, distance: 344.4
click at [569, 430] on body "Post show debrief: Booth traffic Slow traffic Lower attendance this year Lead m…" at bounding box center [552, 383] width 574 height 272
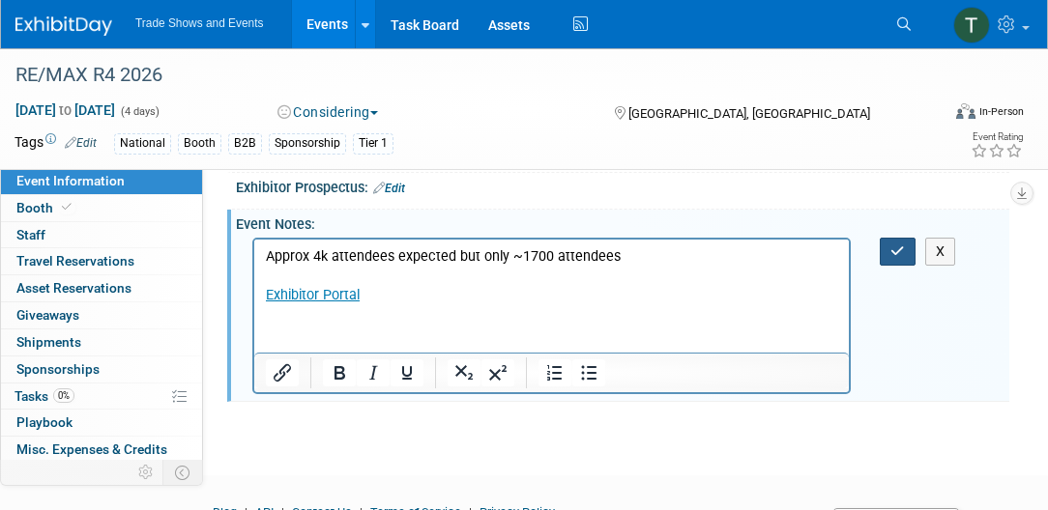
click at [906, 245] on button "button" at bounding box center [898, 252] width 36 height 28
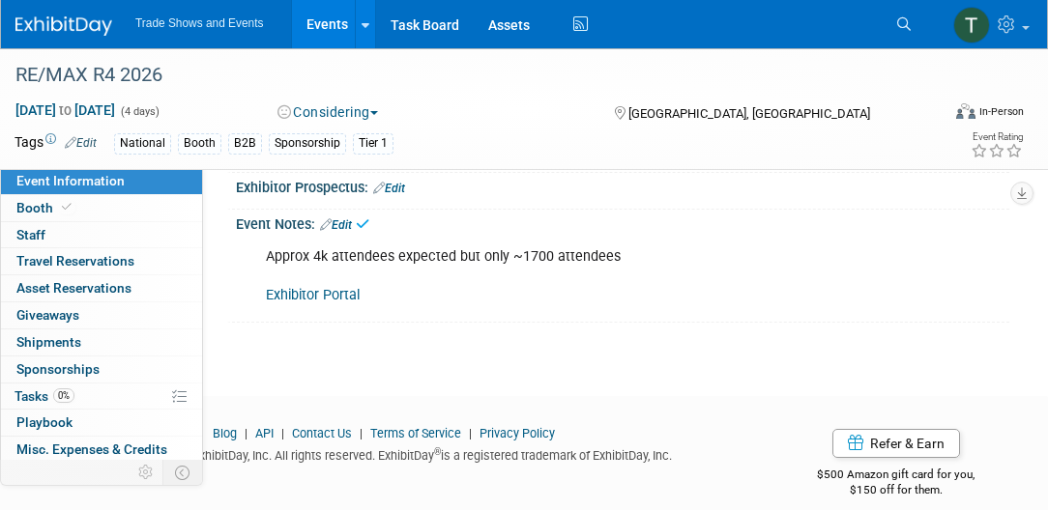
click at [346, 224] on link "Edit" at bounding box center [336, 225] width 32 height 14
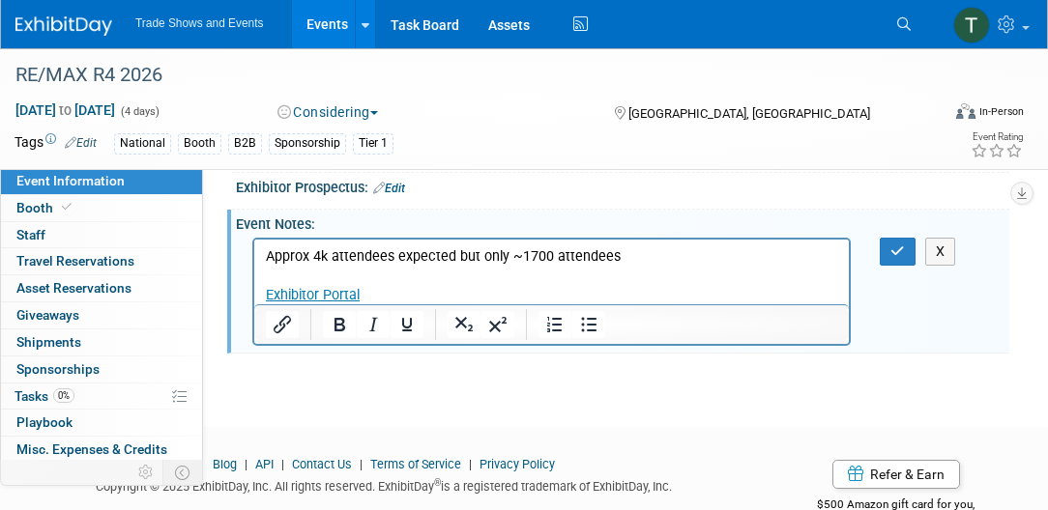
click at [627, 259] on p "Approx 4k attendees expected but only ~1700 attendees Exhibitor Portal" at bounding box center [552, 276] width 572 height 58
click at [907, 238] on button "button" at bounding box center [898, 252] width 36 height 28
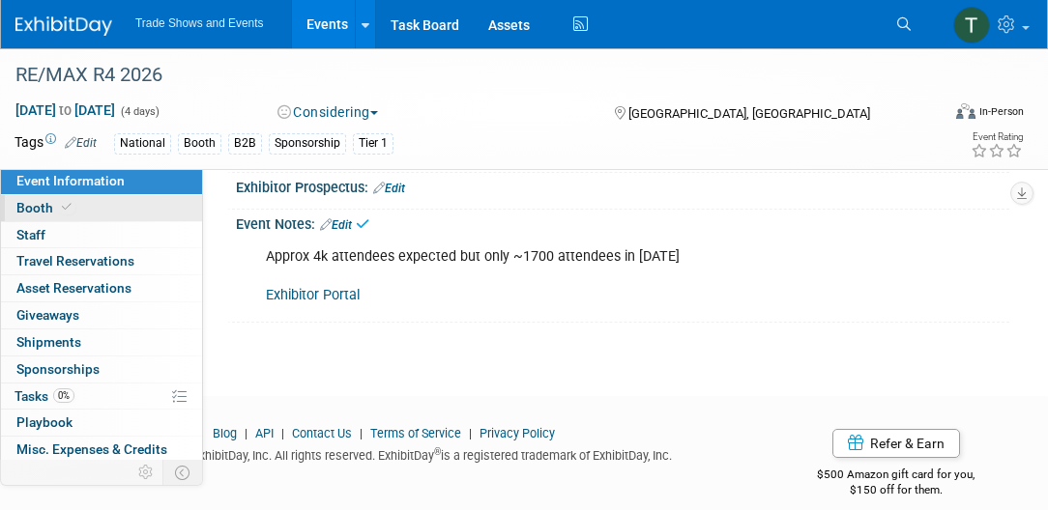
click at [39, 201] on span "Booth" at bounding box center [45, 207] width 59 height 15
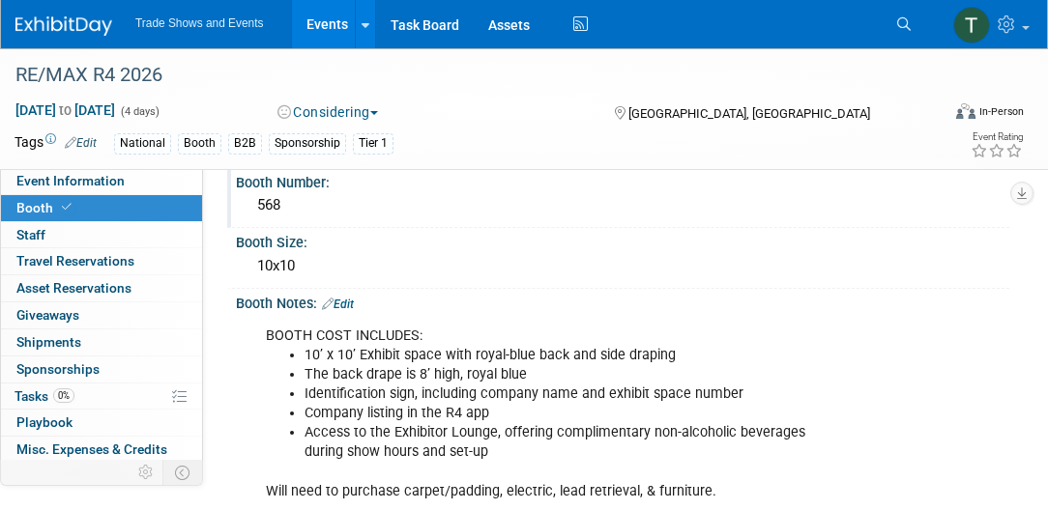
scroll to position [110, 0]
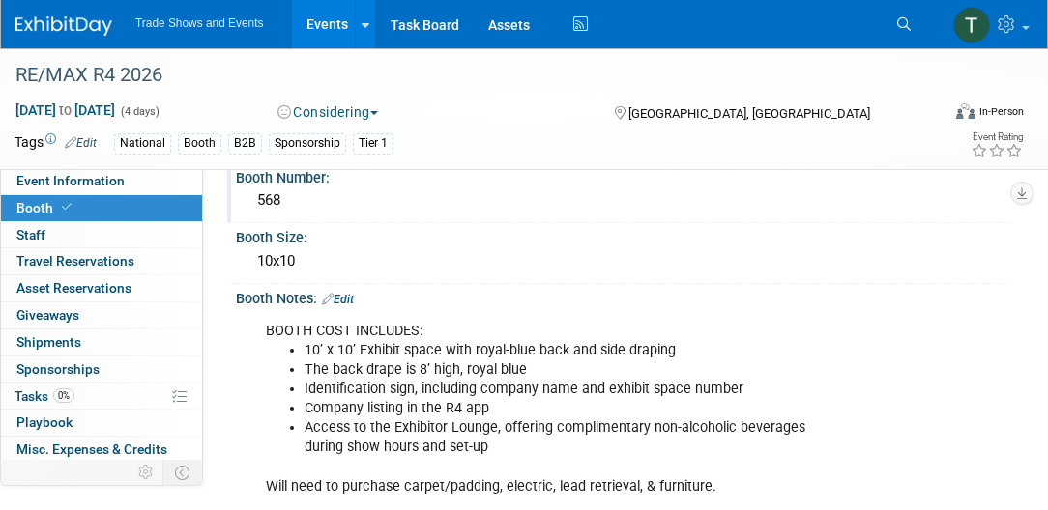
click at [333, 207] on div "568" at bounding box center [622, 201] width 744 height 30
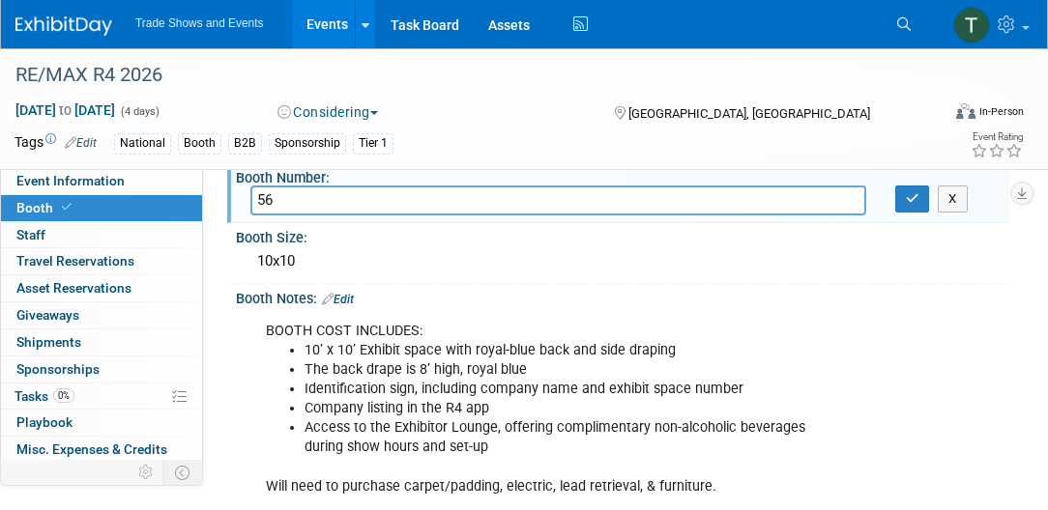
type input "5"
click at [465, 307] on div "BOOTH COST INCLUDES: 10’ x 10’ Exhibit space with royal-blue back and side drap…" at bounding box center [620, 312] width 749 height 10
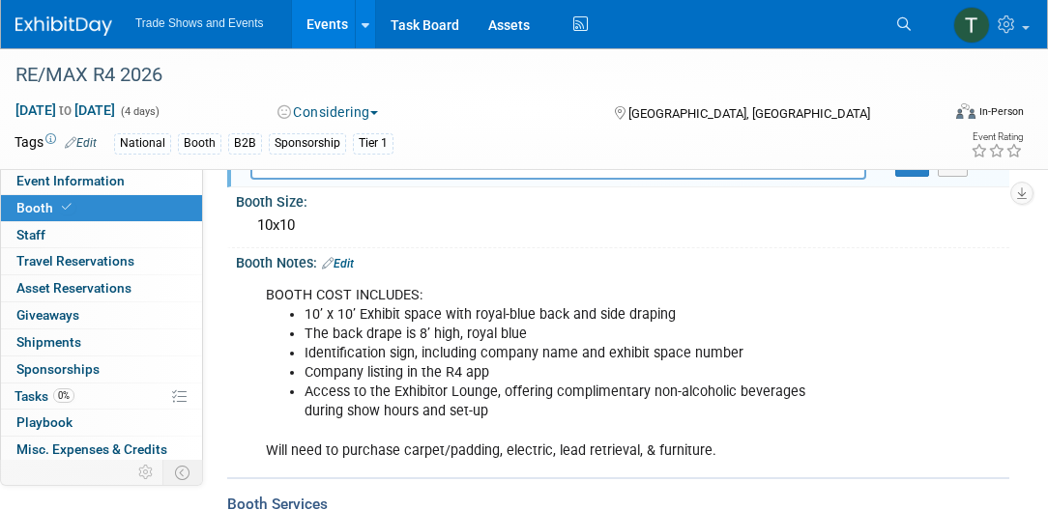
scroll to position [220, 0]
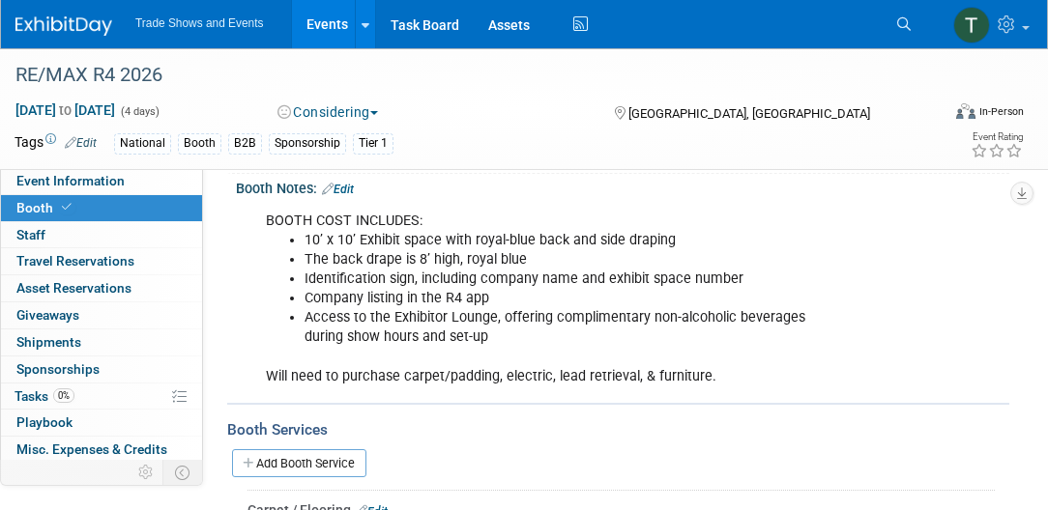
click at [354, 189] on link "Edit" at bounding box center [338, 190] width 32 height 14
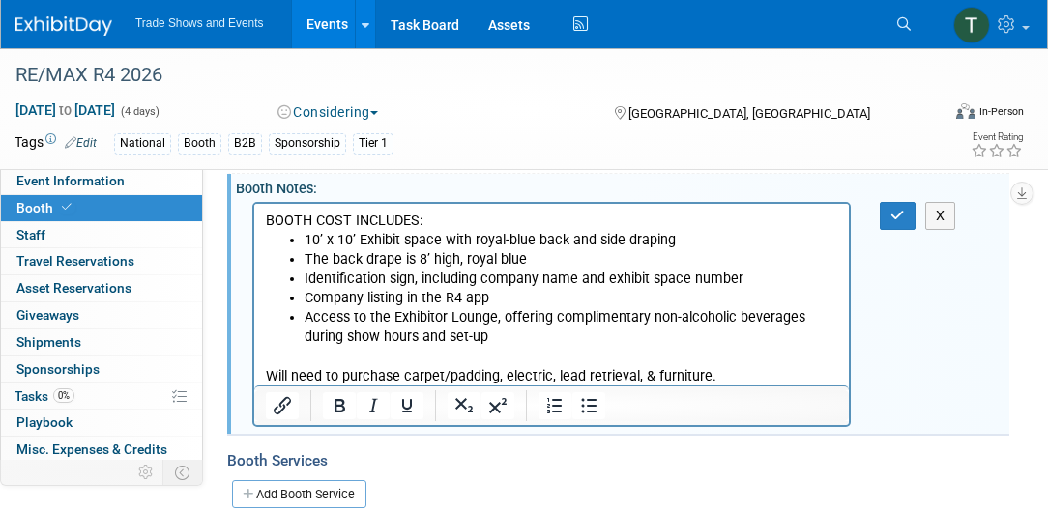
scroll to position [0, 0]
click at [429, 217] on p "BOOTH COST INCLUDES:" at bounding box center [552, 220] width 572 height 19
click at [913, 213] on button "button" at bounding box center [898, 216] width 36 height 28
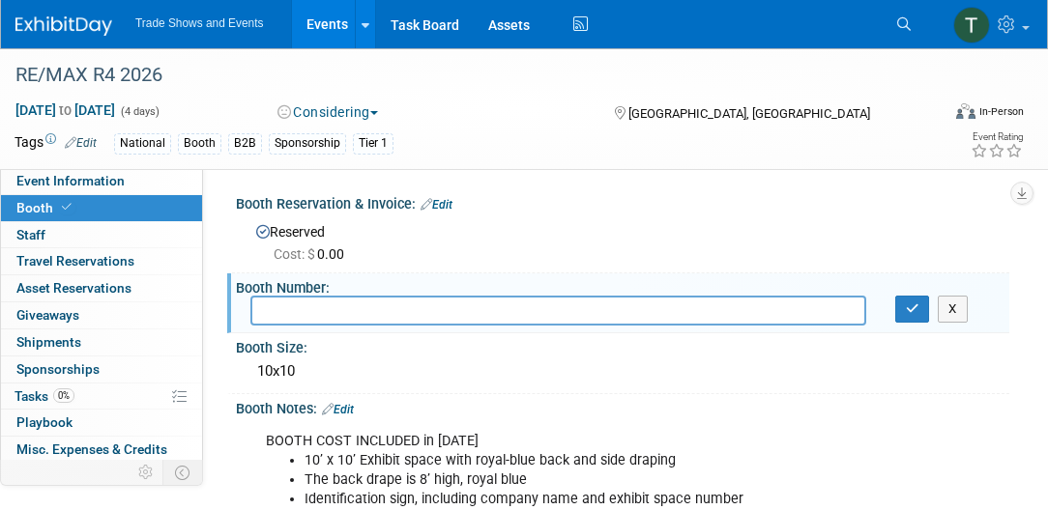
click at [914, 323] on div "X" at bounding box center [622, 311] width 773 height 30
click at [909, 314] on button "button" at bounding box center [912, 309] width 35 height 27
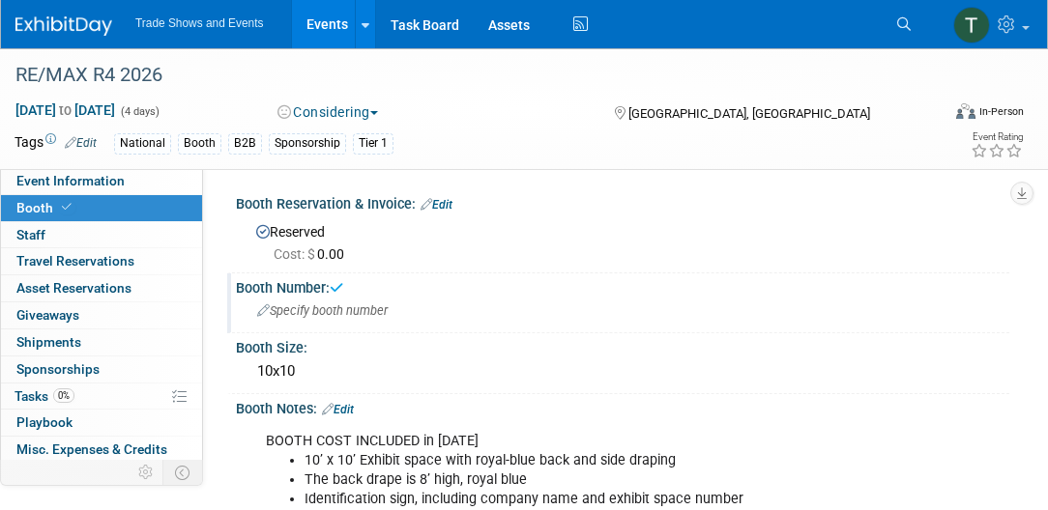
click at [449, 208] on link "Edit" at bounding box center [437, 205] width 32 height 14
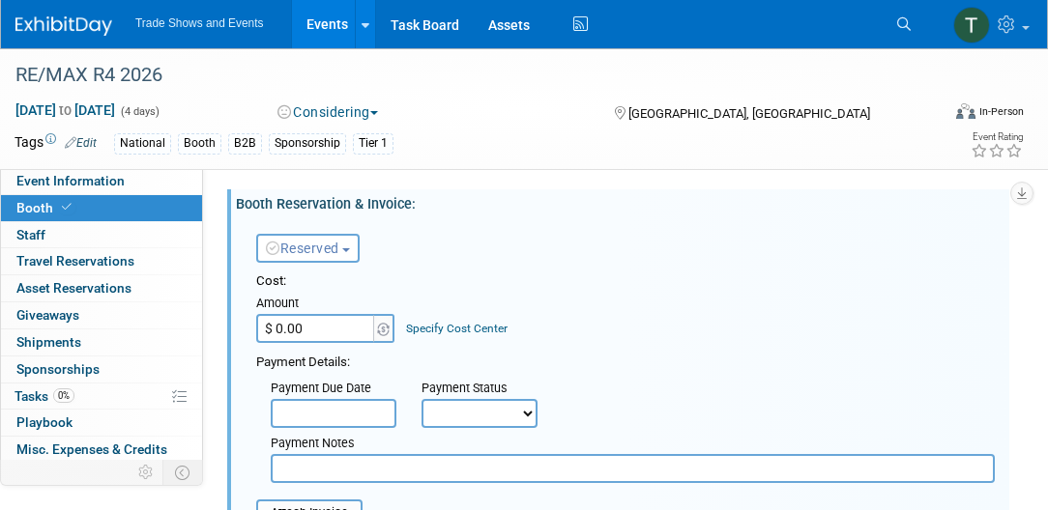
click at [309, 247] on span "Reserved" at bounding box center [302, 248] width 73 height 15
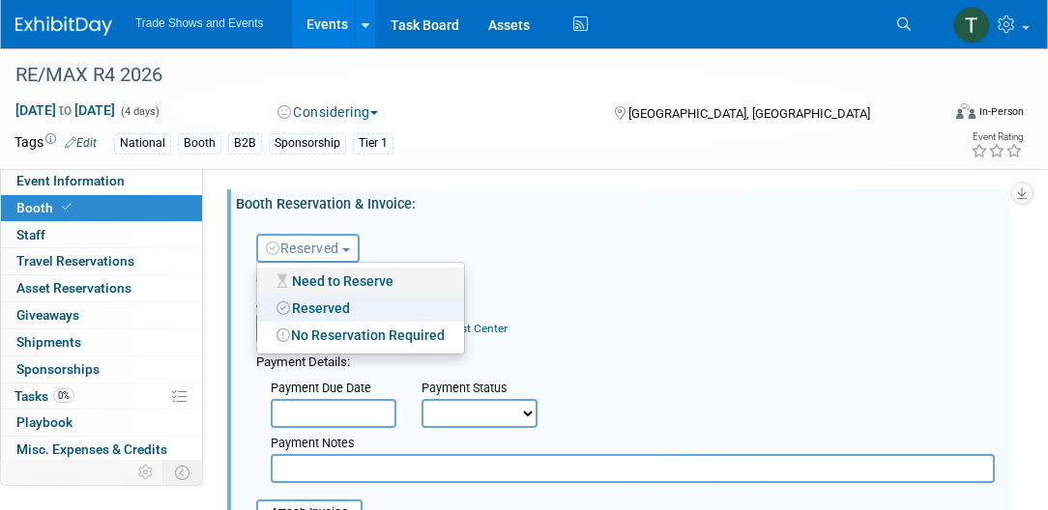
click at [319, 279] on link "Need to Reserve" at bounding box center [360, 281] width 207 height 27
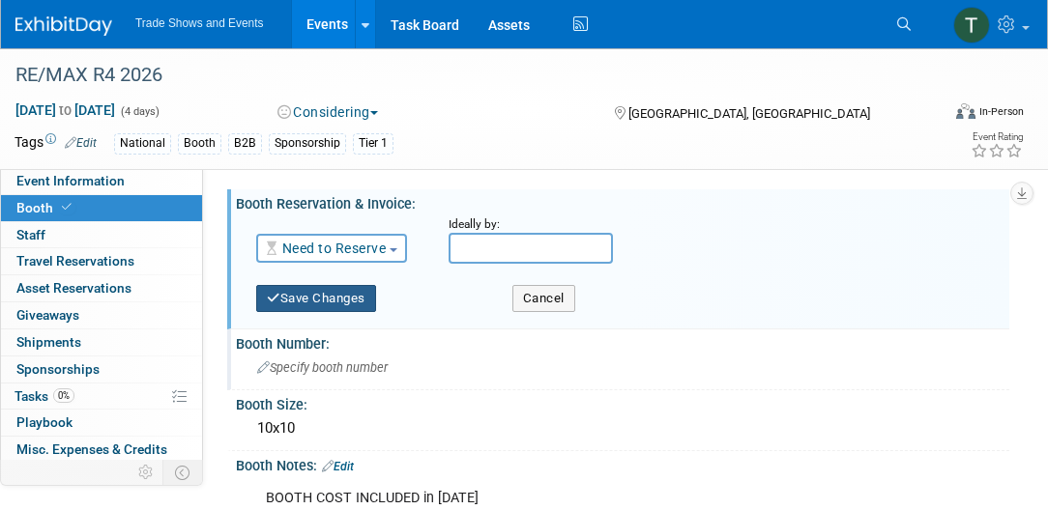
click at [311, 301] on button "Save Changes" at bounding box center [316, 298] width 120 height 27
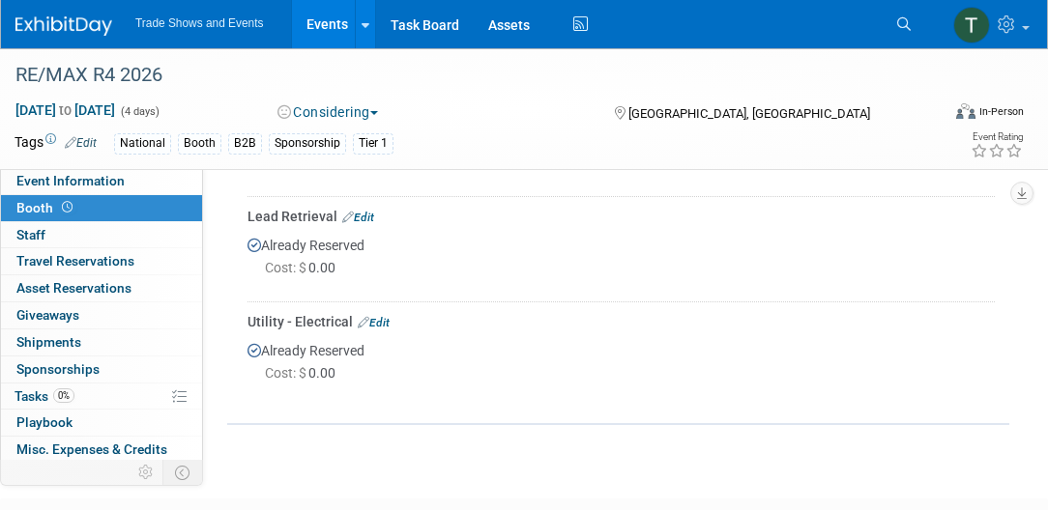
scroll to position [773, 0]
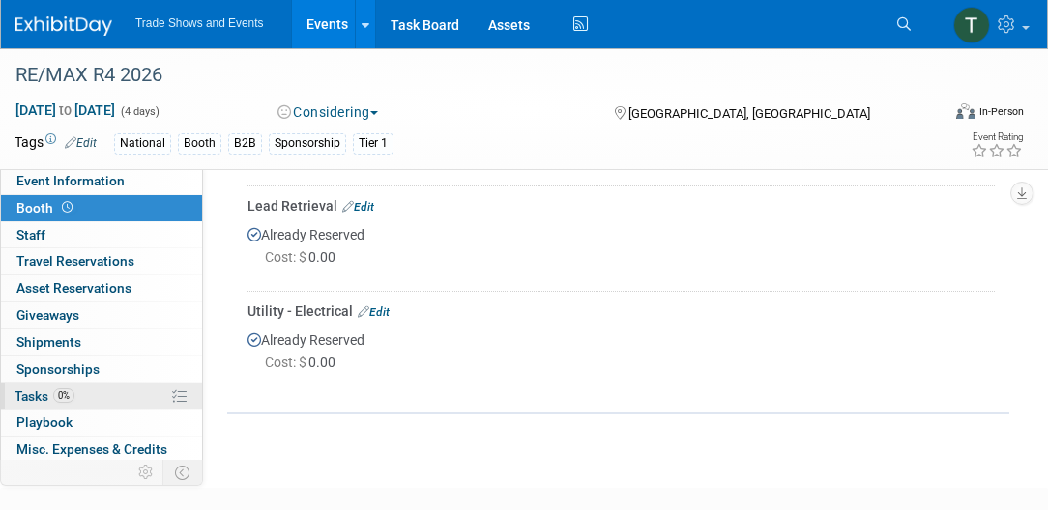
click at [52, 392] on span "Tasks 0%" at bounding box center [45, 396] width 60 height 15
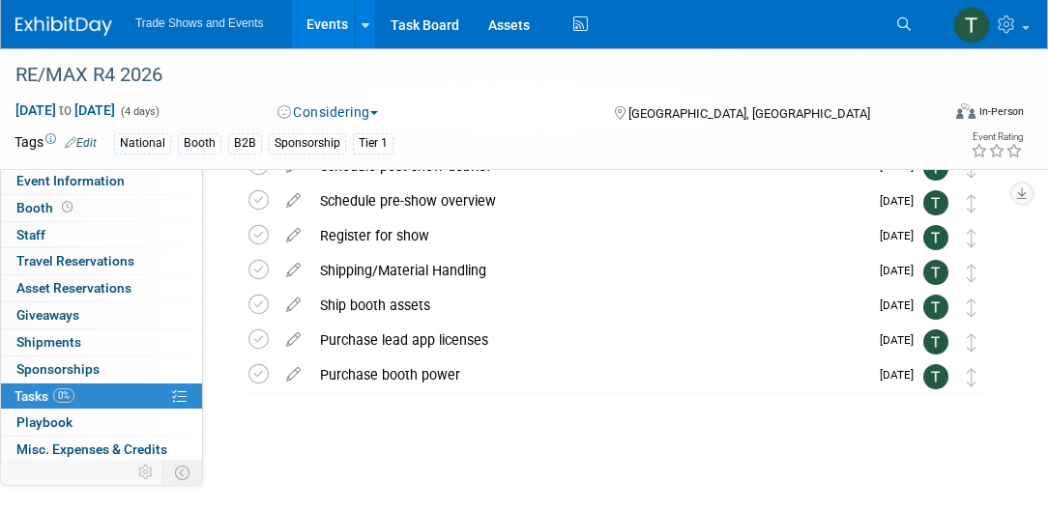
scroll to position [44, 0]
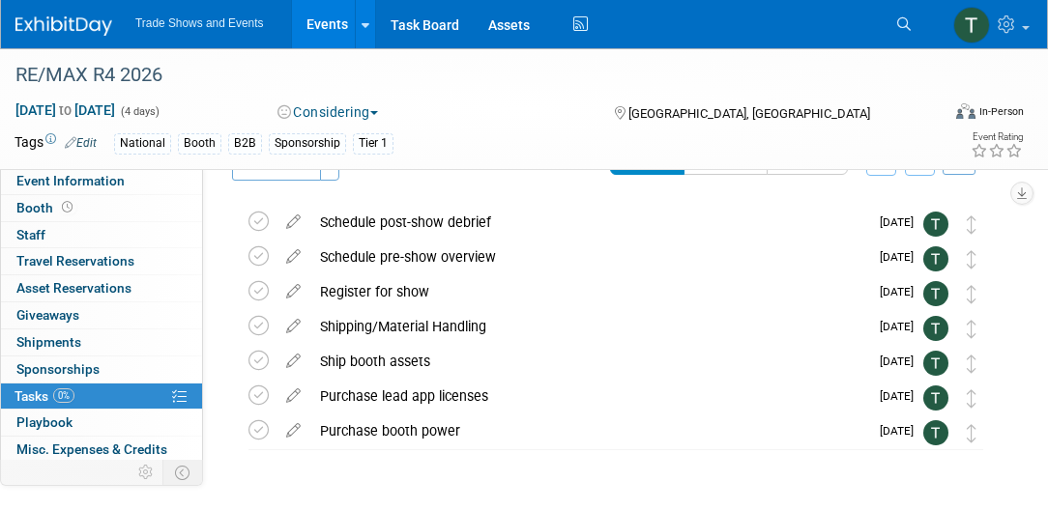
click at [329, 29] on link "Events" at bounding box center [327, 24] width 71 height 48
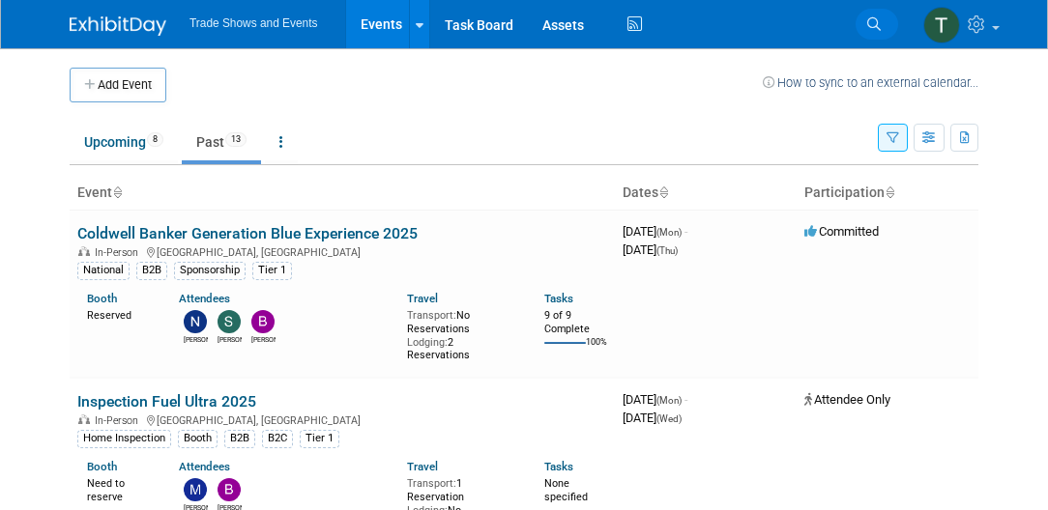
click at [883, 28] on link "Search" at bounding box center [877, 24] width 43 height 31
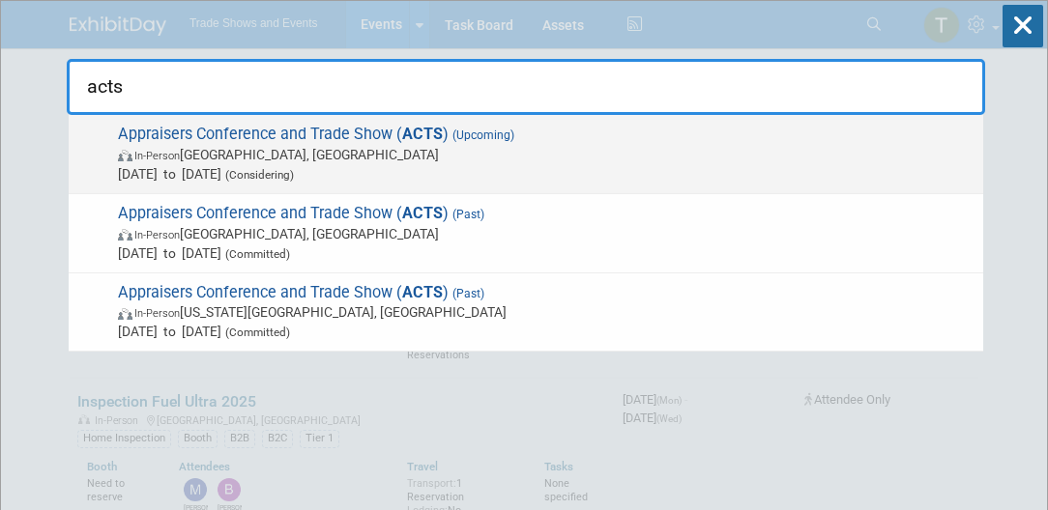
type input "acts"
click at [255, 133] on span "Appraisers Conference and Trade Show ( ACTS ) (Upcoming) In-Person Seattle, WA …" at bounding box center [542, 154] width 861 height 59
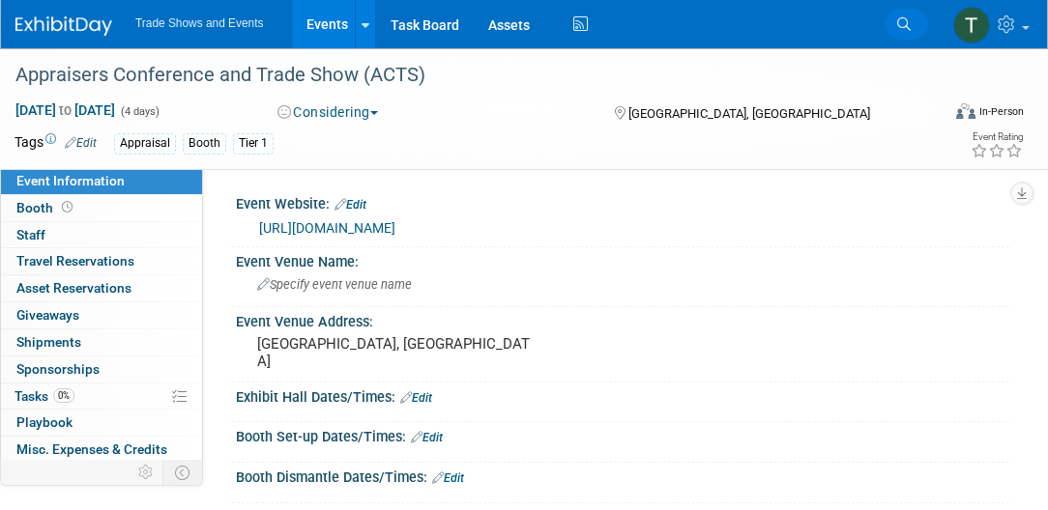
click at [904, 24] on icon at bounding box center [904, 24] width 14 height 14
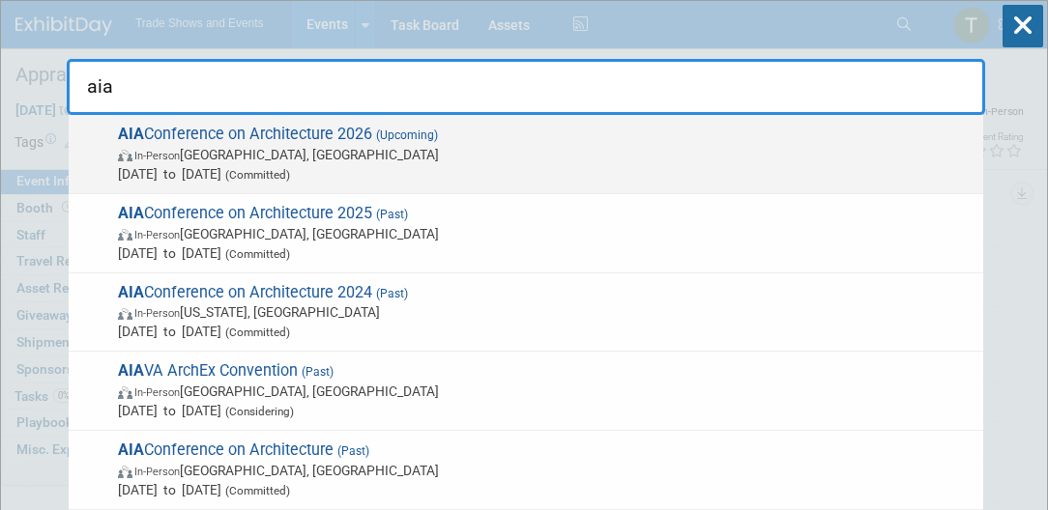
type input "aia"
click at [348, 136] on span "AIA Conference on Architecture 2026 (Upcoming) In-Person [GEOGRAPHIC_DATA], [GE…" at bounding box center [542, 154] width 861 height 59
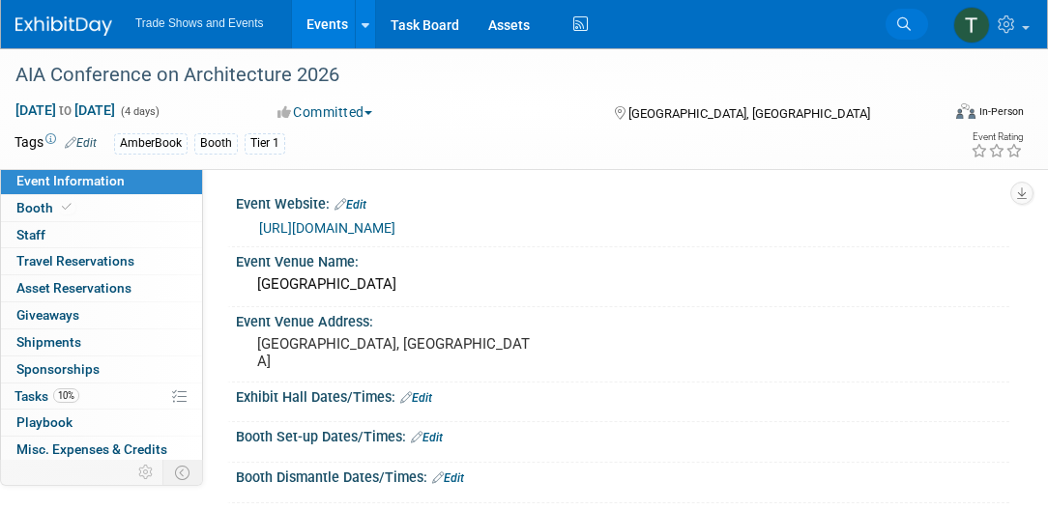
click at [904, 17] on icon at bounding box center [904, 24] width 14 height 14
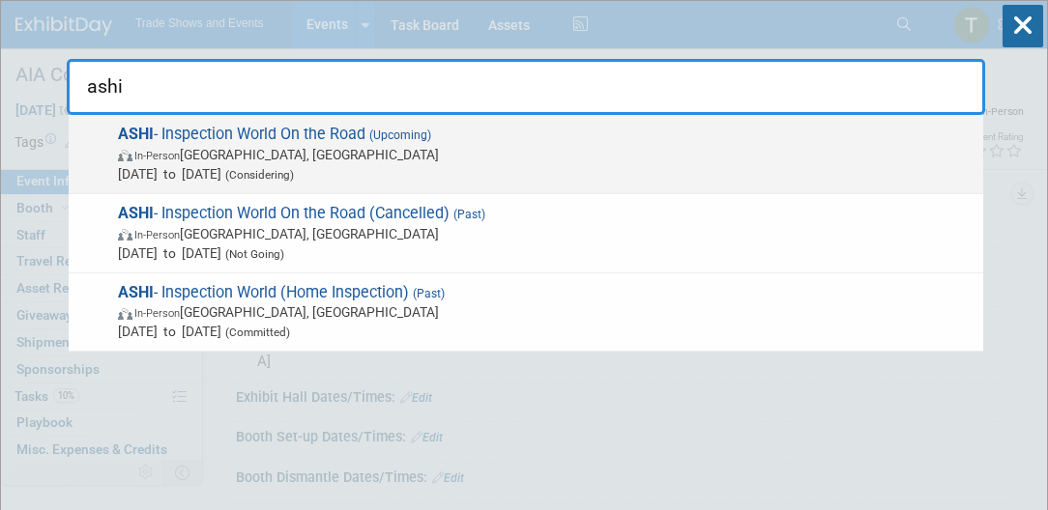
type input "ashi"
click at [292, 136] on span "ASHI - Inspection World On the Road (Upcoming) In-Person University Park, IL Ju…" at bounding box center [542, 154] width 861 height 59
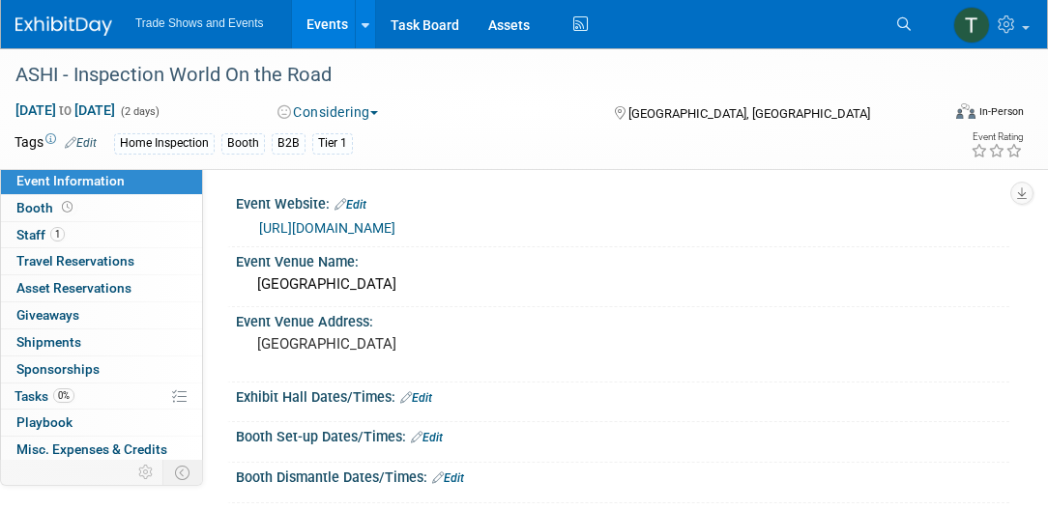
click at [914, 21] on link "Search" at bounding box center [906, 24] width 43 height 31
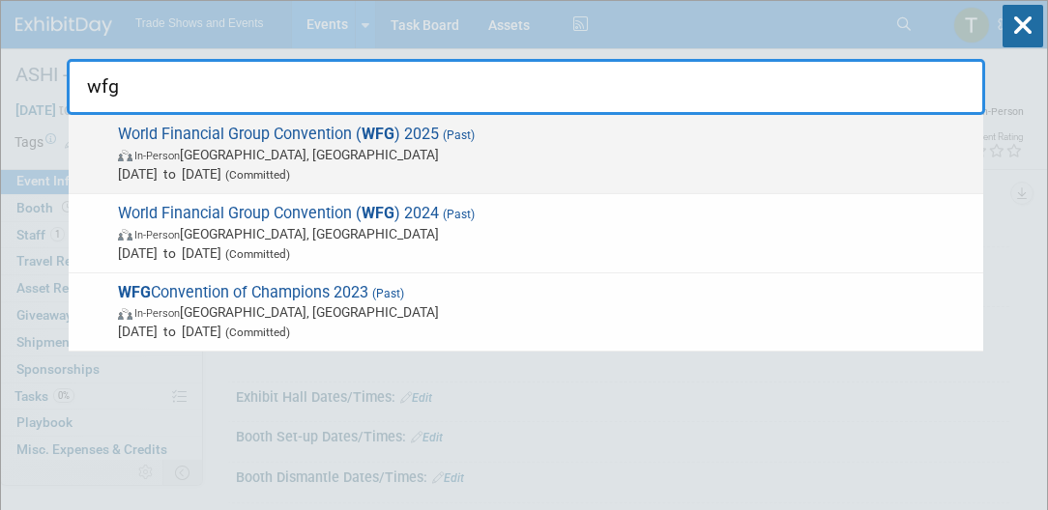
type input "wfg"
click at [360, 138] on span "World Financial Group Convention ( WFG ) 2025 (Past) In-Person [GEOGRAPHIC_DATA…" at bounding box center [542, 154] width 861 height 59
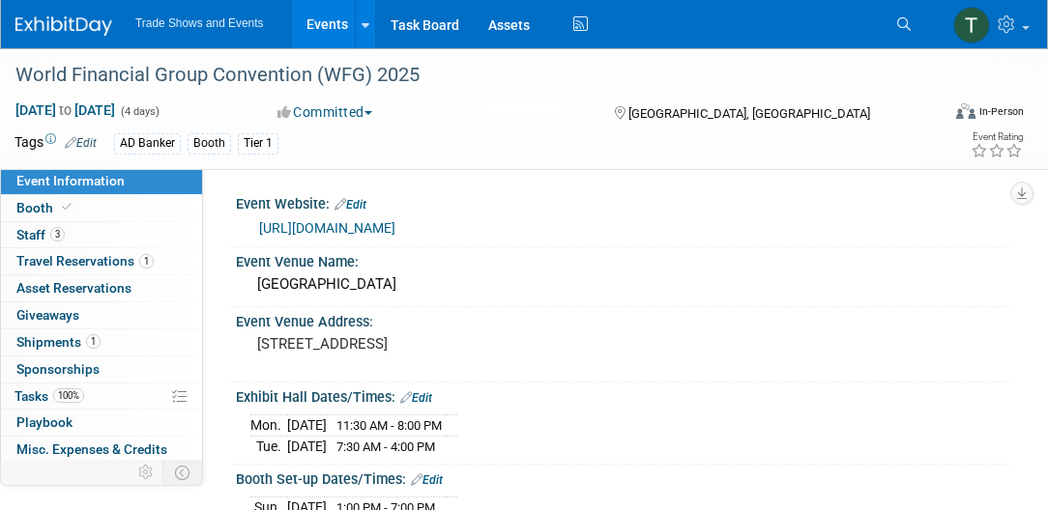
click at [334, 228] on link "https://www.worldfinancialgroup.com/convention" at bounding box center [327, 227] width 136 height 15
click at [912, 37] on link "Search" at bounding box center [906, 24] width 43 height 31
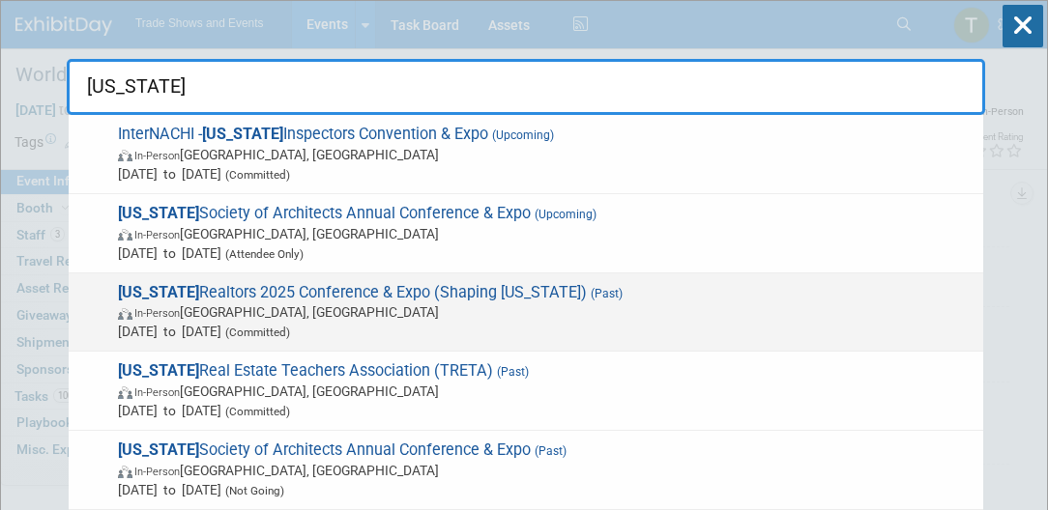
type input "texas"
click at [345, 290] on span "Texas Realtors 2025 Conference & Expo (Shaping Texas) (Past) In-Person Houston,…" at bounding box center [542, 312] width 861 height 59
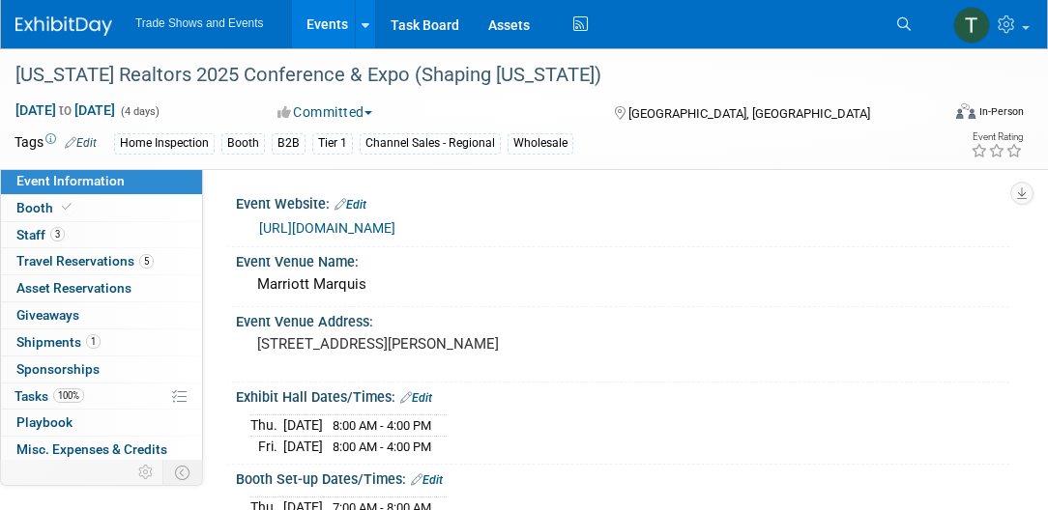
drag, startPoint x: 0, startPoint y: 0, endPoint x: 373, endPoint y: 227, distance: 436.9
click at [373, 227] on link "[URL][DOMAIN_NAME]" at bounding box center [327, 227] width 136 height 15
click at [902, 27] on icon at bounding box center [904, 24] width 14 height 14
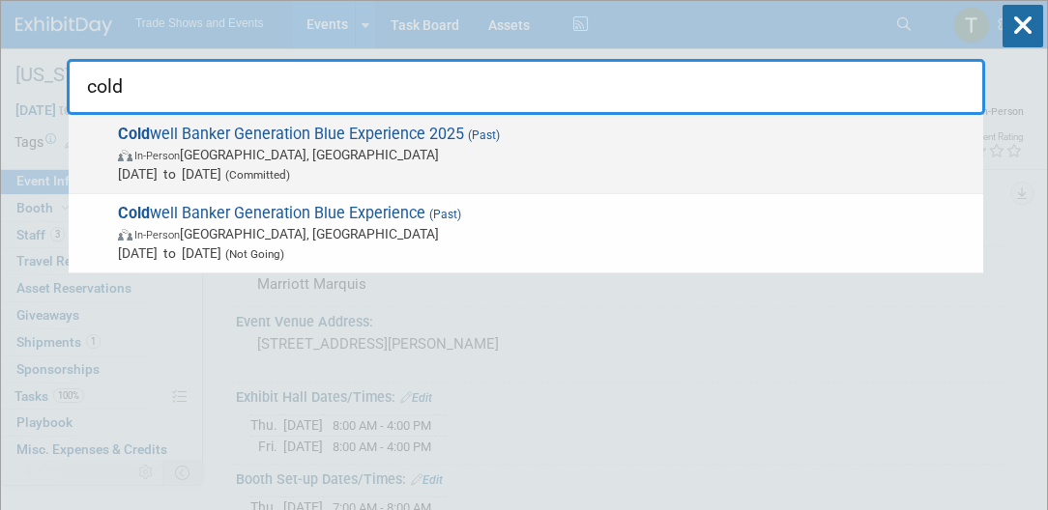
type input "cold"
click at [412, 133] on span "Cold well Banker Generation Blue Experience 2025 (Past) In-Person Las Vegas, NV…" at bounding box center [542, 154] width 861 height 59
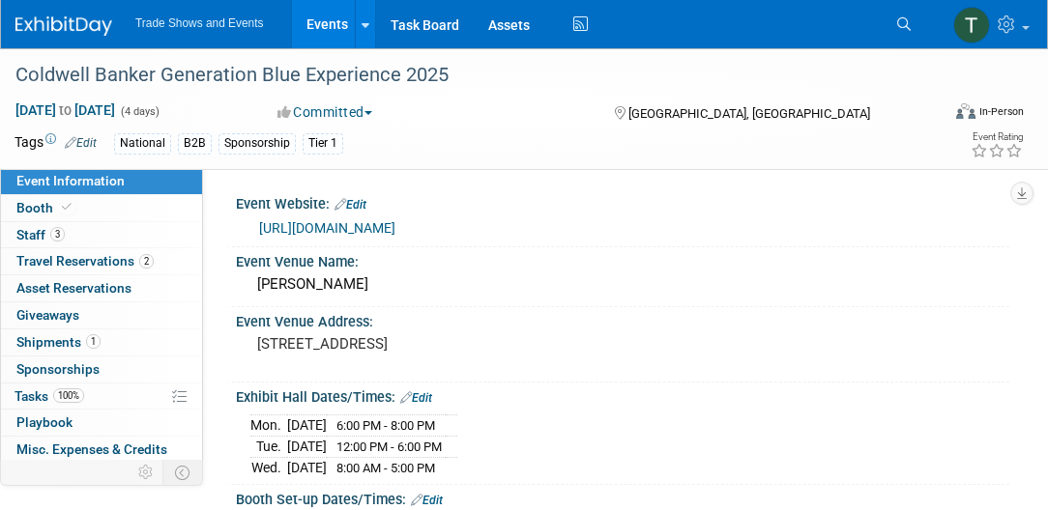
click at [369, 225] on link "[URL][DOMAIN_NAME]" at bounding box center [327, 227] width 136 height 15
click at [905, 27] on icon at bounding box center [904, 24] width 14 height 14
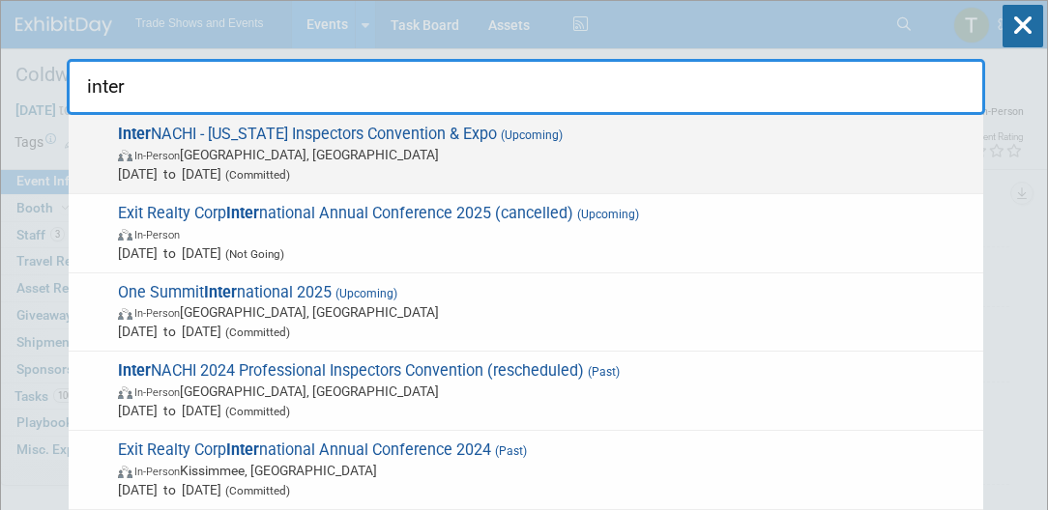
type input "inter"
click at [176, 133] on span "Inter NACHI - [US_STATE] Inspectors Convention & Expo (Upcoming) In-Person [GEO…" at bounding box center [542, 154] width 861 height 59
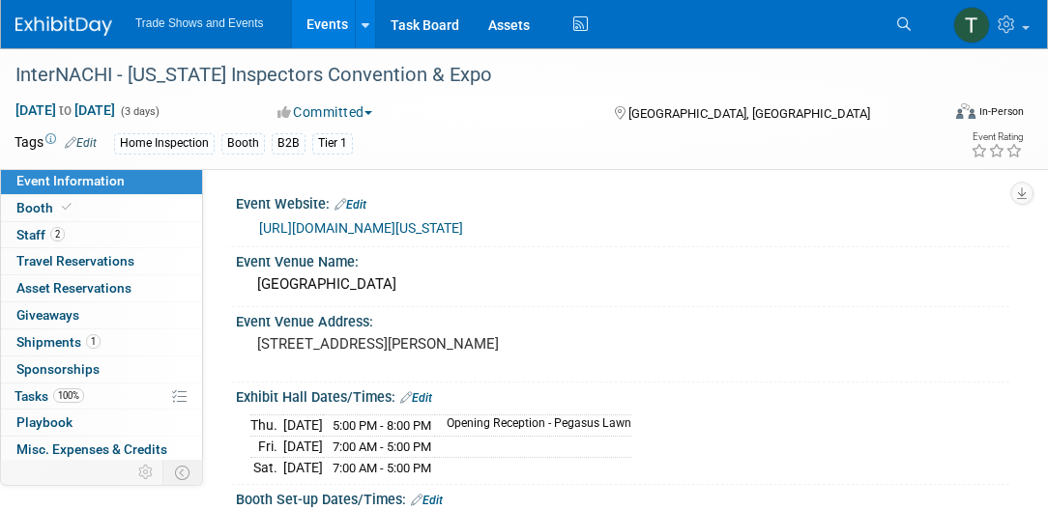
click at [348, 220] on link "[URL][DOMAIN_NAME][US_STATE]" at bounding box center [361, 227] width 204 height 15
click at [899, 32] on link "Search" at bounding box center [906, 24] width 43 height 31
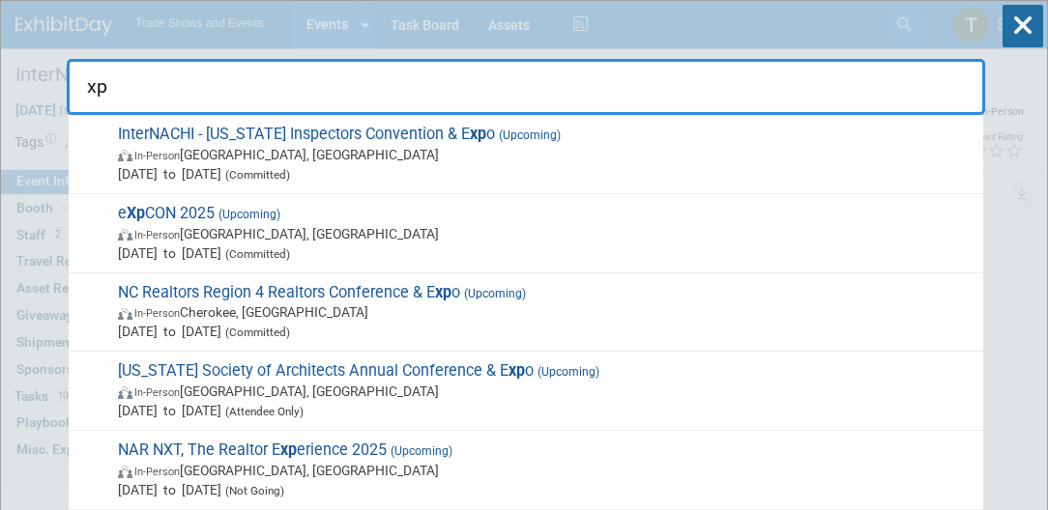
type input "x"
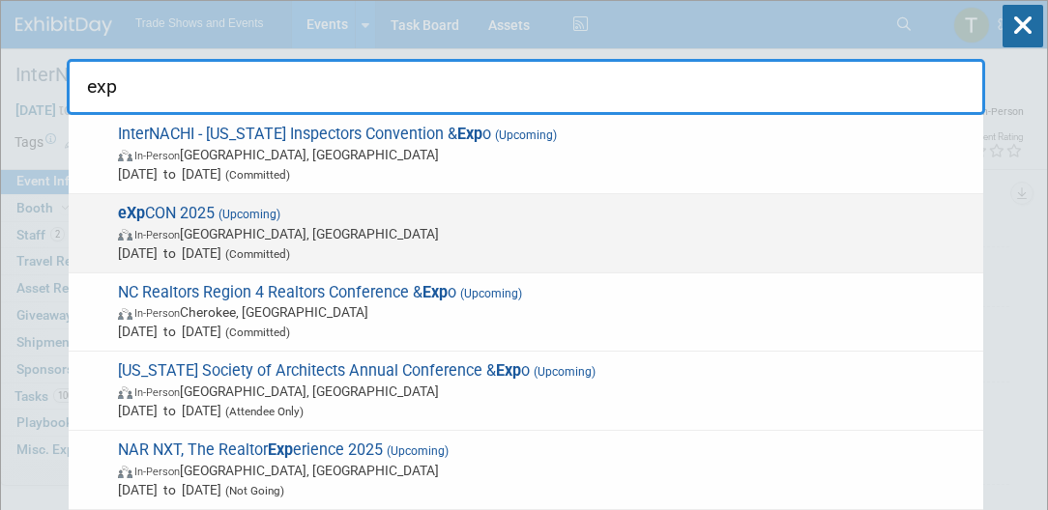
type input "exp"
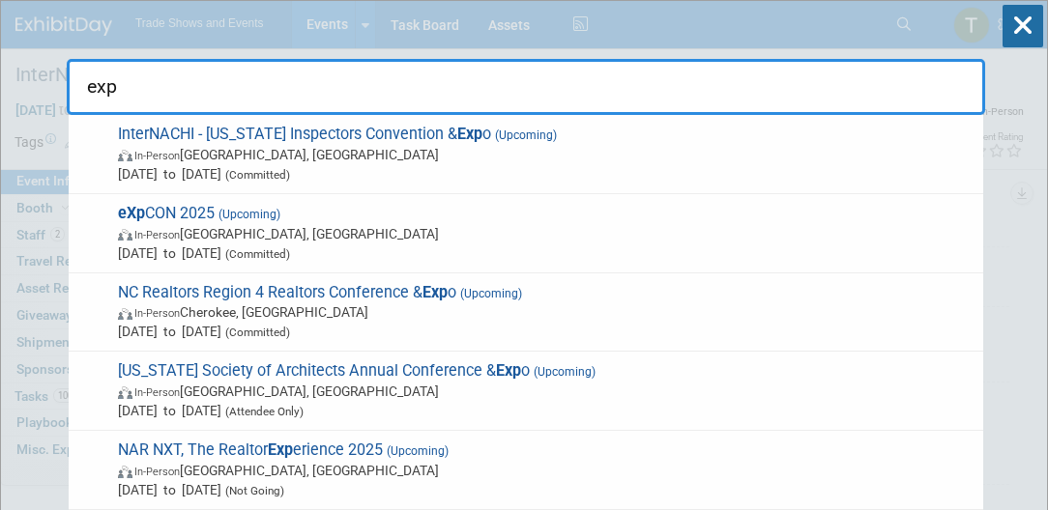
click at [327, 209] on span "eXp CON 2025 (Upcoming) In-Person [GEOGRAPHIC_DATA], [GEOGRAPHIC_DATA] [DATE] t…" at bounding box center [542, 233] width 861 height 59
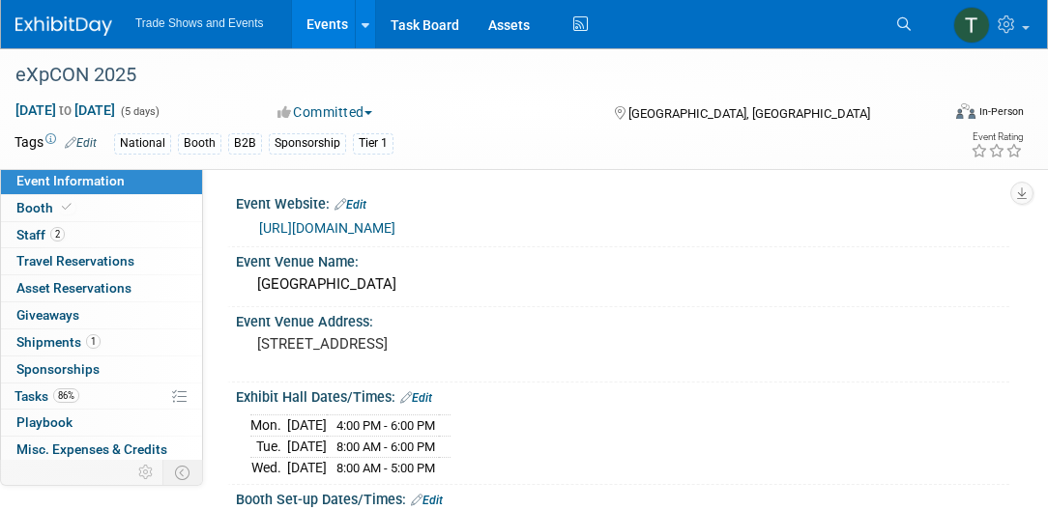
click at [394, 232] on link "[URL][DOMAIN_NAME]" at bounding box center [327, 227] width 136 height 15
